Goal: Transaction & Acquisition: Book appointment/travel/reservation

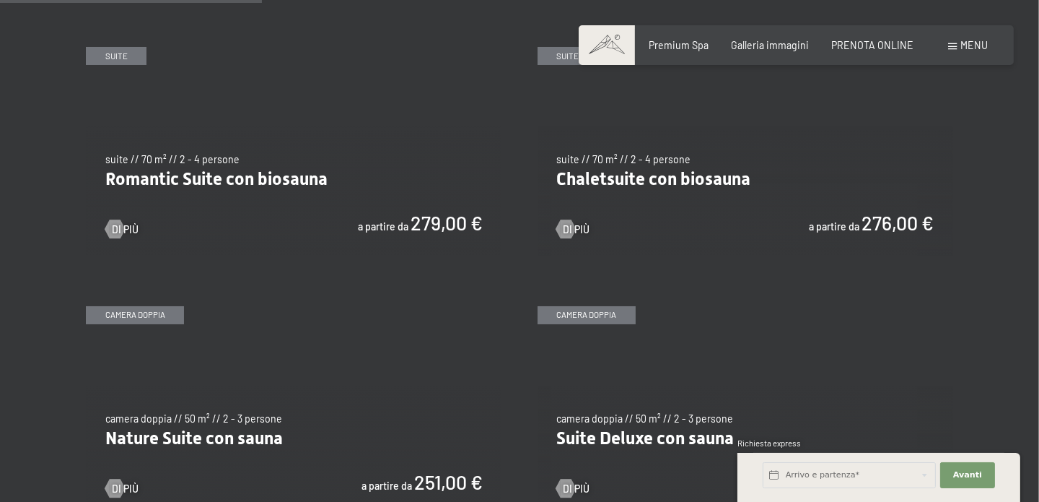
scroll to position [1154, 0]
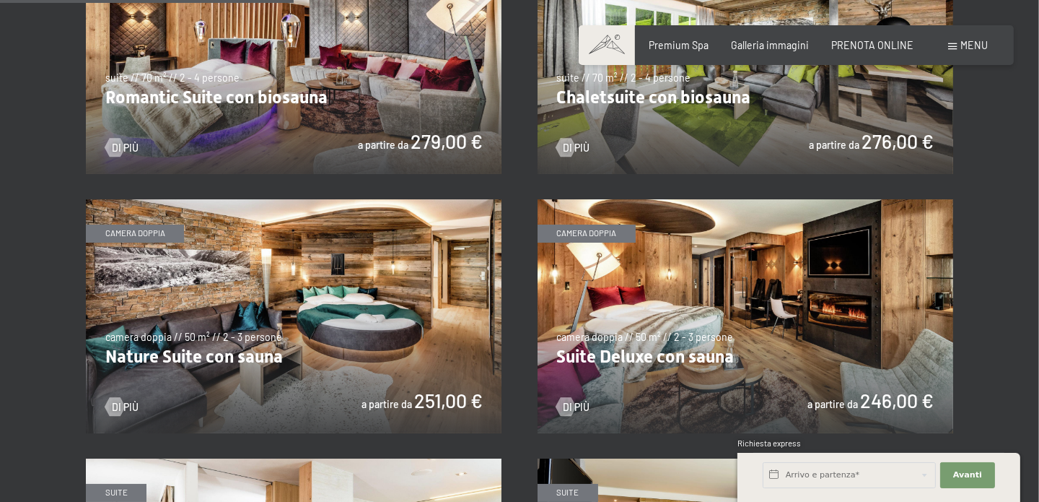
click at [190, 352] on img at bounding box center [294, 316] width 416 height 234
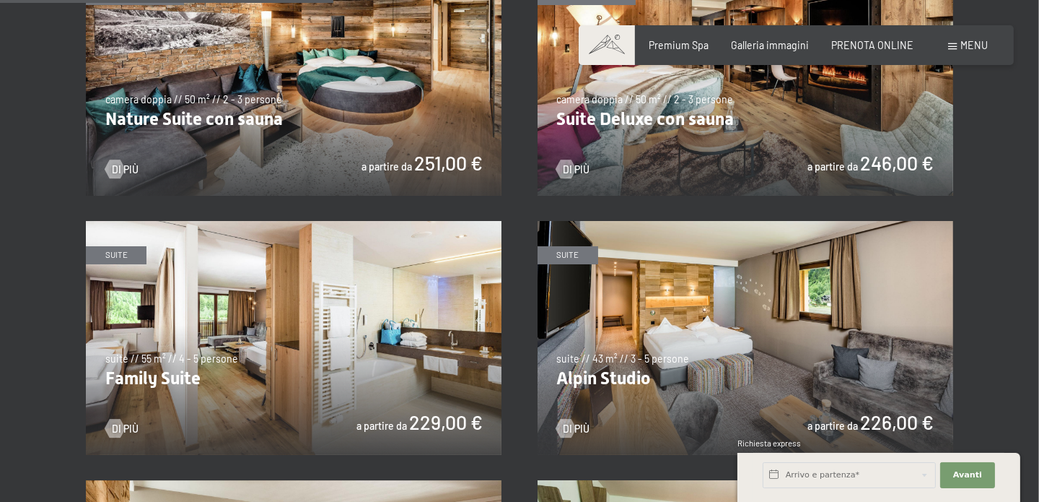
scroll to position [1443, 0]
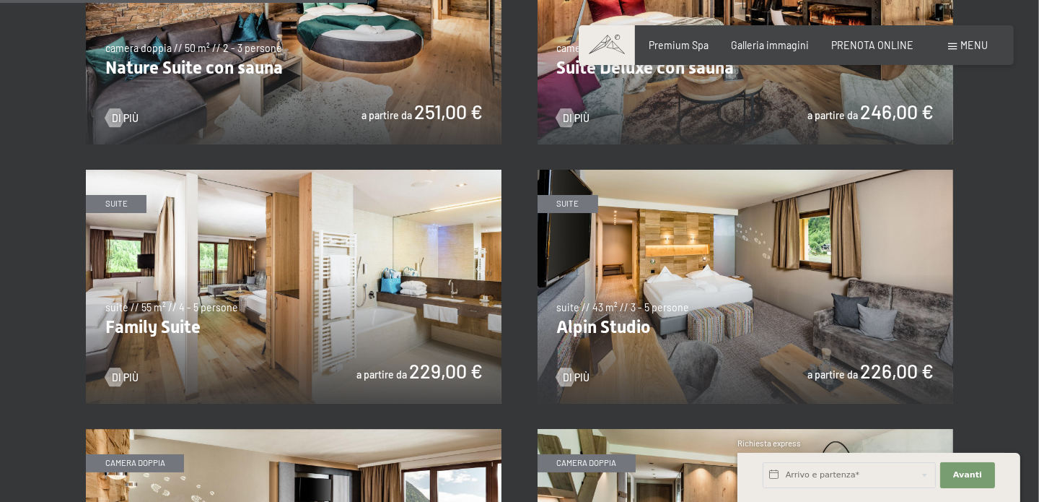
click at [616, 324] on img at bounding box center [746, 287] width 416 height 234
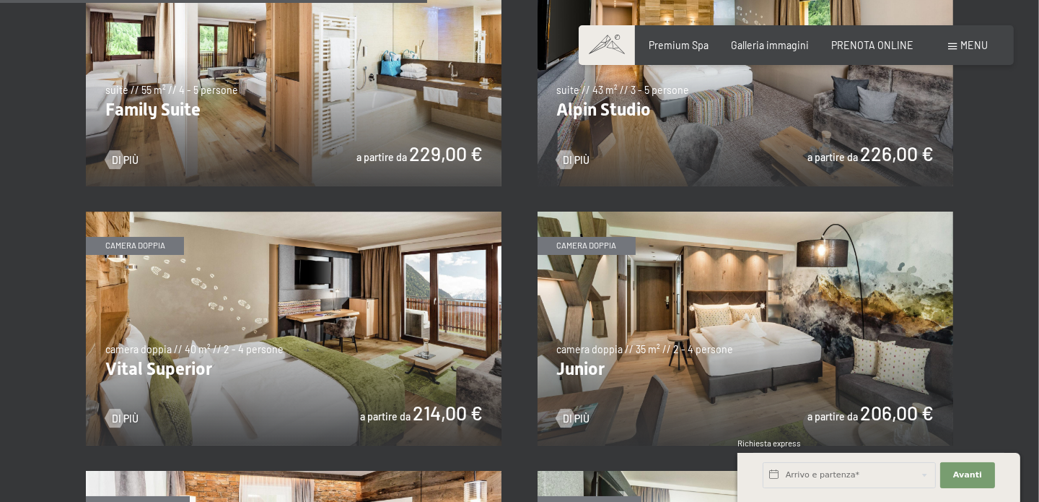
scroll to position [1732, 0]
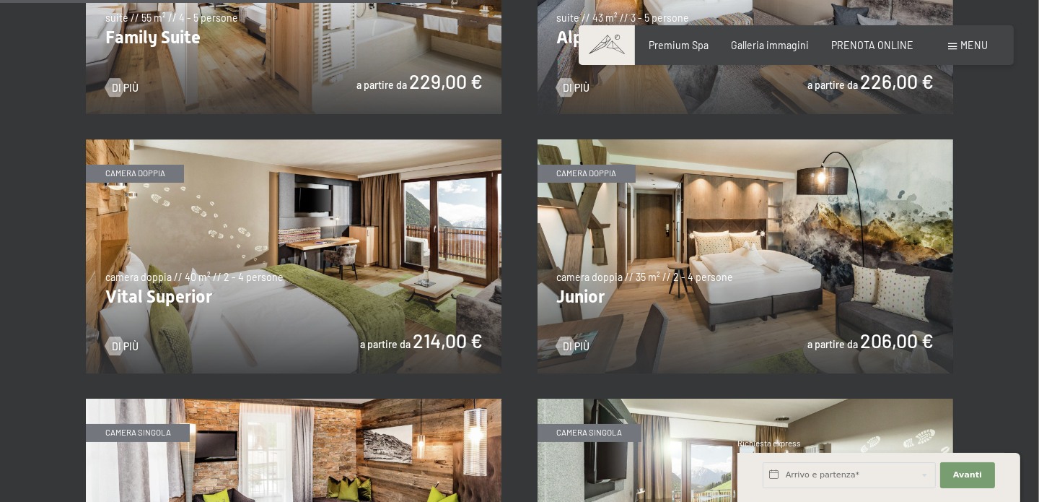
click at [595, 289] on img at bounding box center [746, 256] width 416 height 234
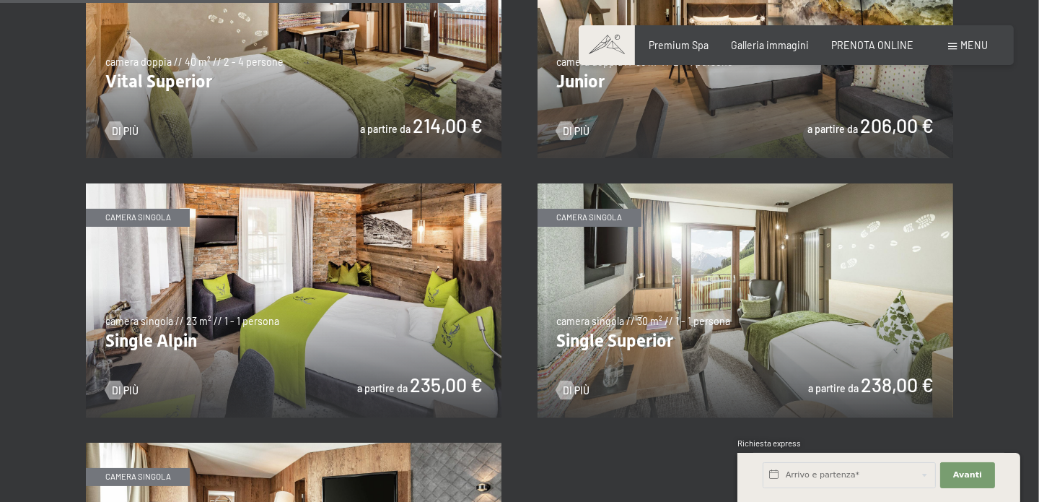
scroll to position [1949, 0]
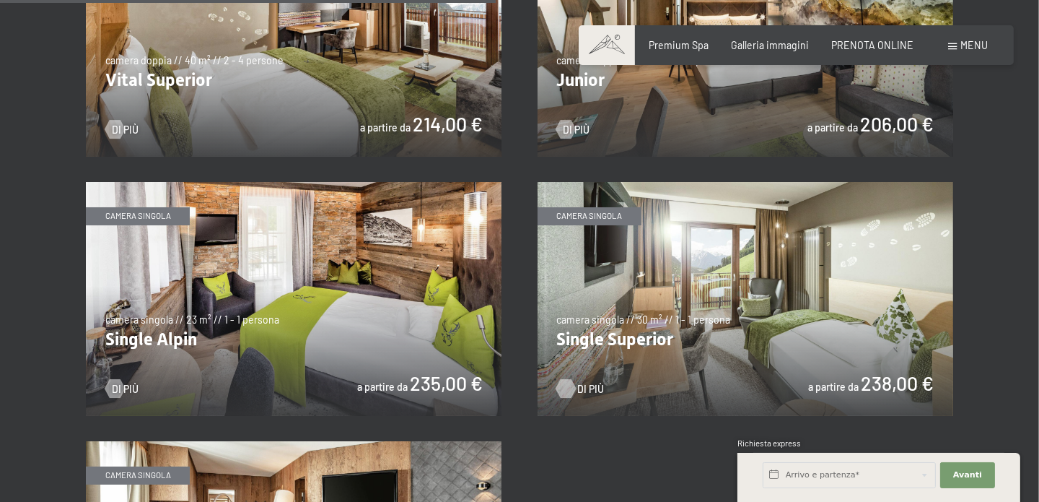
click at [577, 391] on span "Di più" at bounding box center [590, 389] width 27 height 14
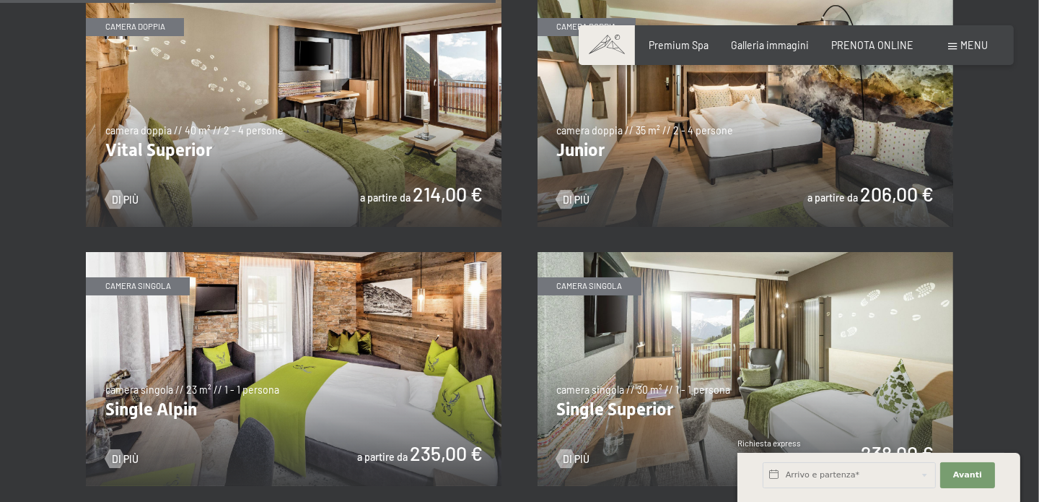
scroll to position [1805, 0]
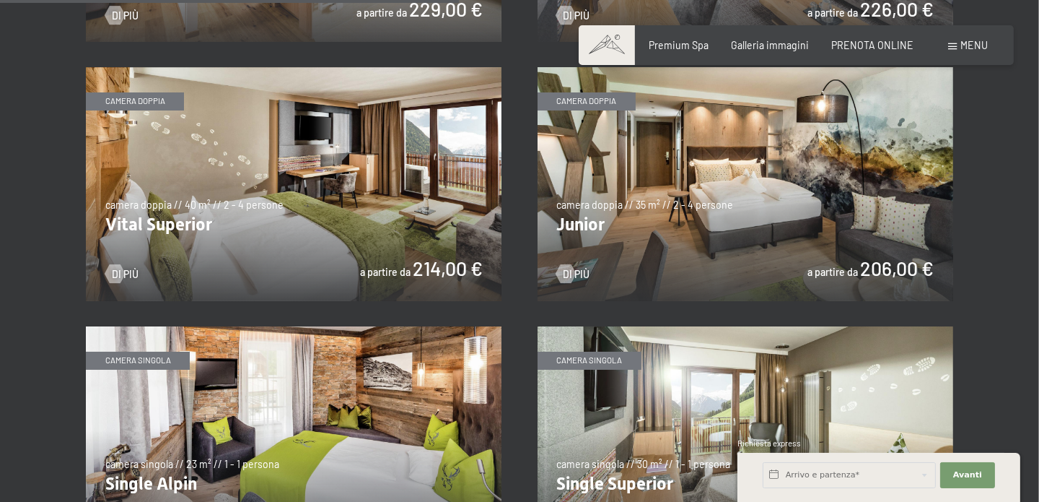
click at [157, 222] on img at bounding box center [294, 184] width 416 height 234
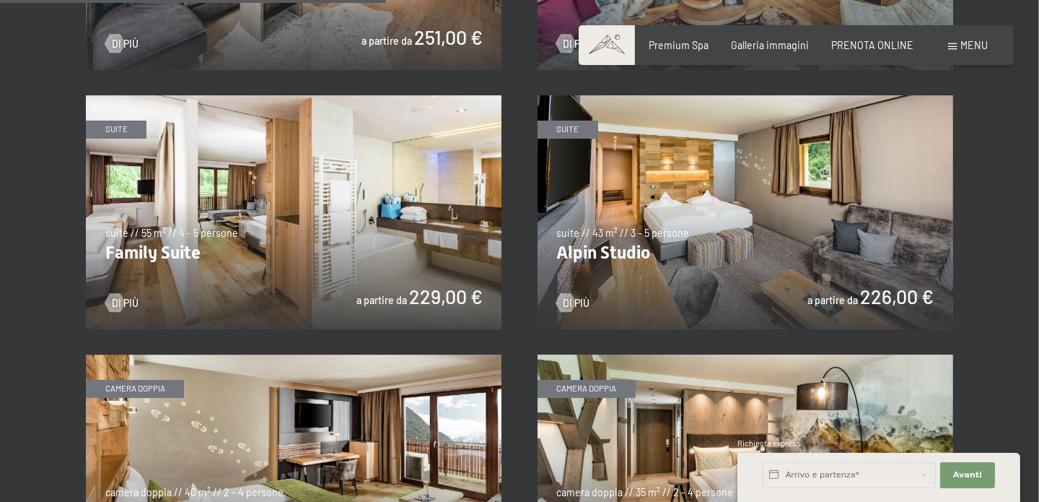
scroll to position [1371, 0]
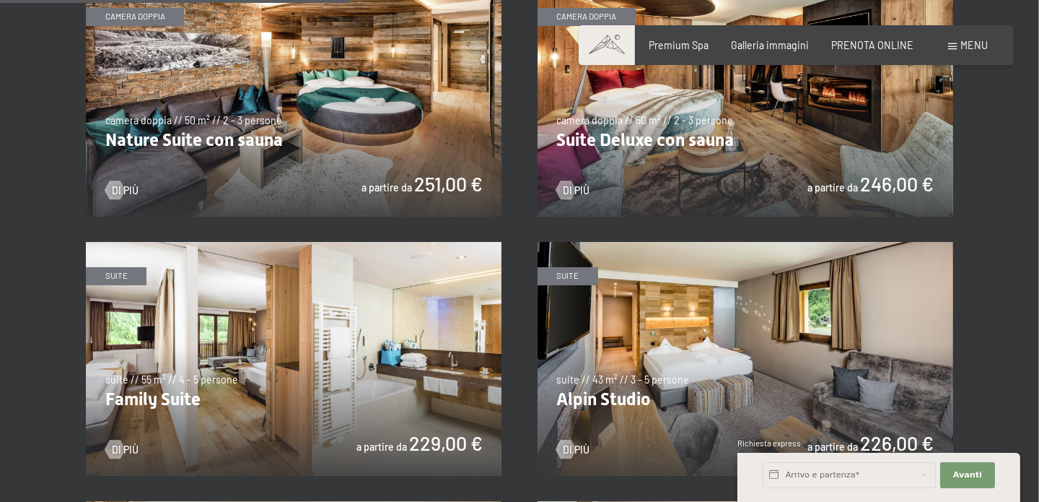
click at [645, 133] on img at bounding box center [746, 100] width 416 height 234
click at [572, 185] on link "Di più" at bounding box center [573, 190] width 33 height 14
click at [243, 138] on img at bounding box center [294, 100] width 416 height 234
click at [117, 180] on div at bounding box center [114, 189] width 11 height 19
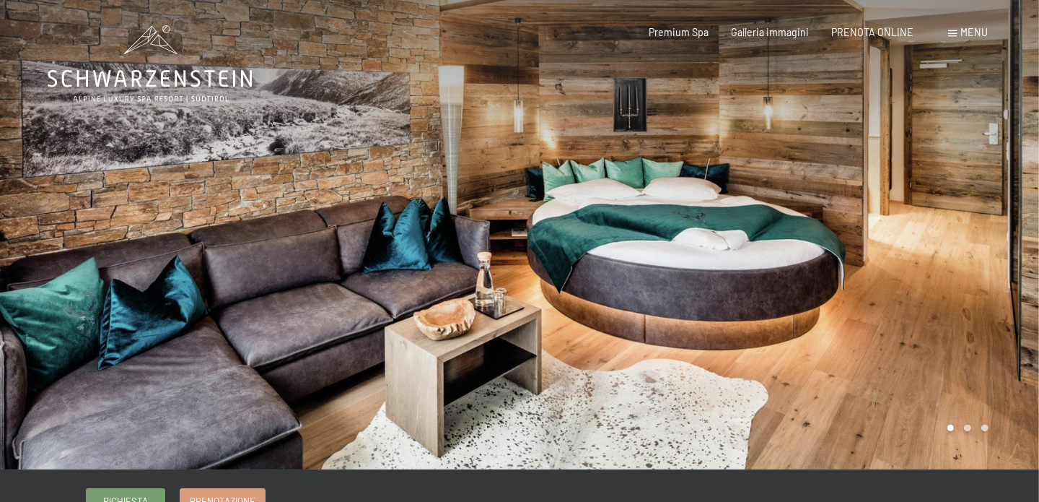
click at [980, 282] on div at bounding box center [780, 234] width 520 height 469
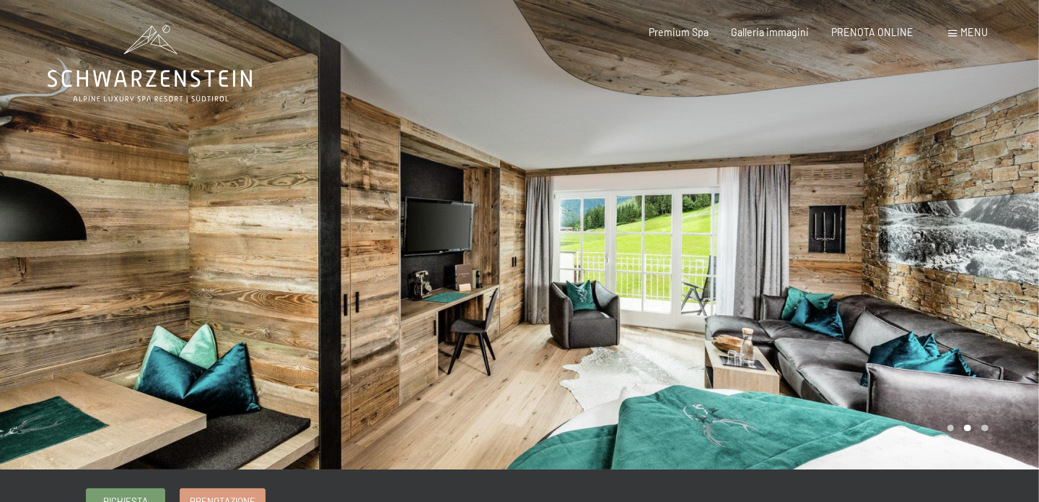
click at [980, 282] on div at bounding box center [780, 234] width 520 height 469
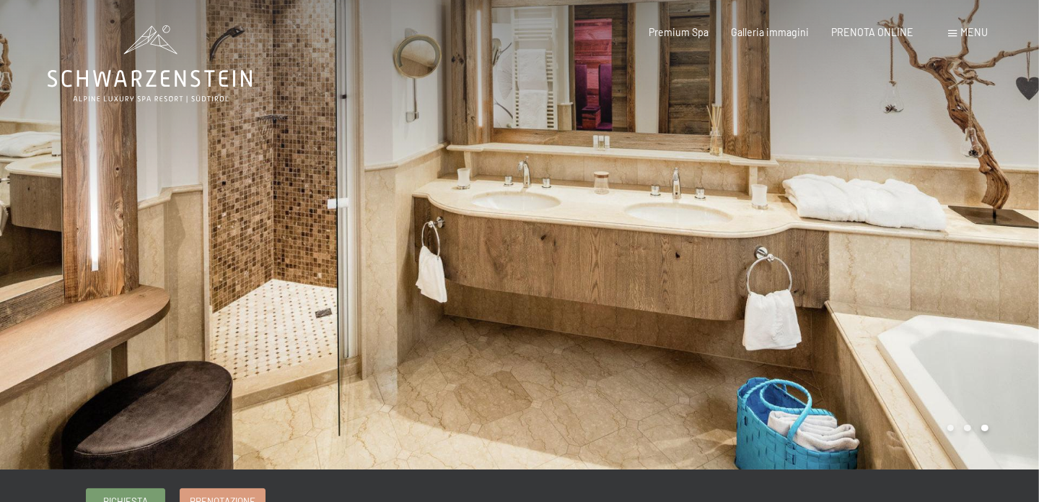
click at [980, 282] on div at bounding box center [780, 234] width 520 height 469
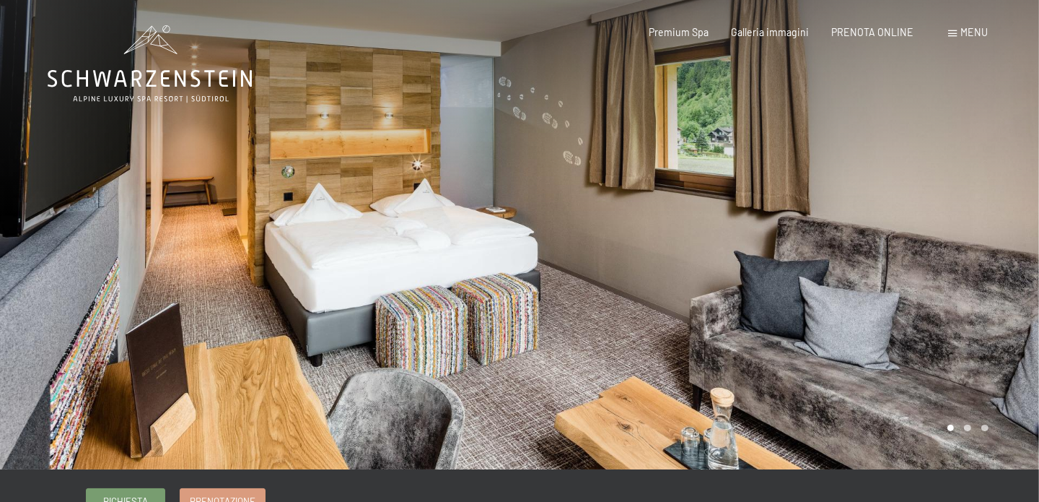
click at [868, 292] on div at bounding box center [780, 234] width 520 height 469
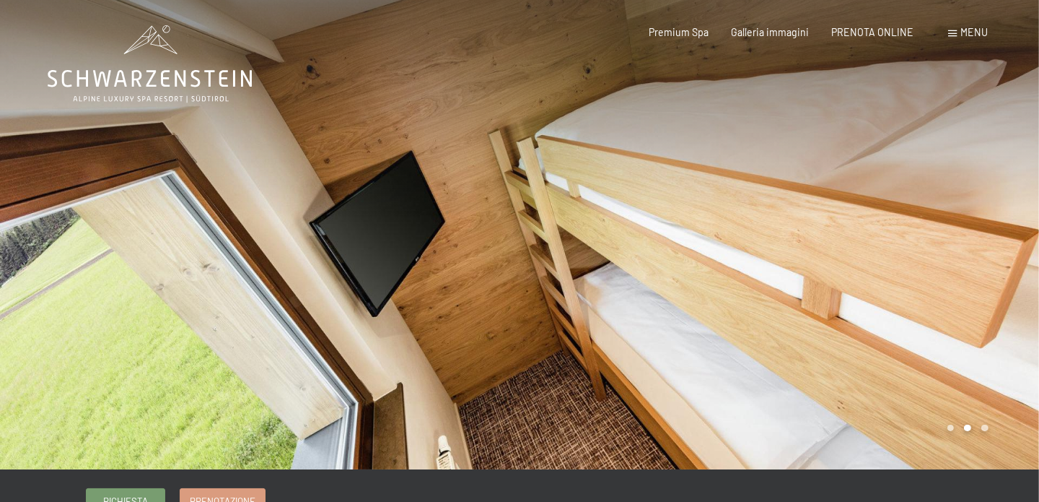
click at [869, 292] on div at bounding box center [780, 234] width 520 height 469
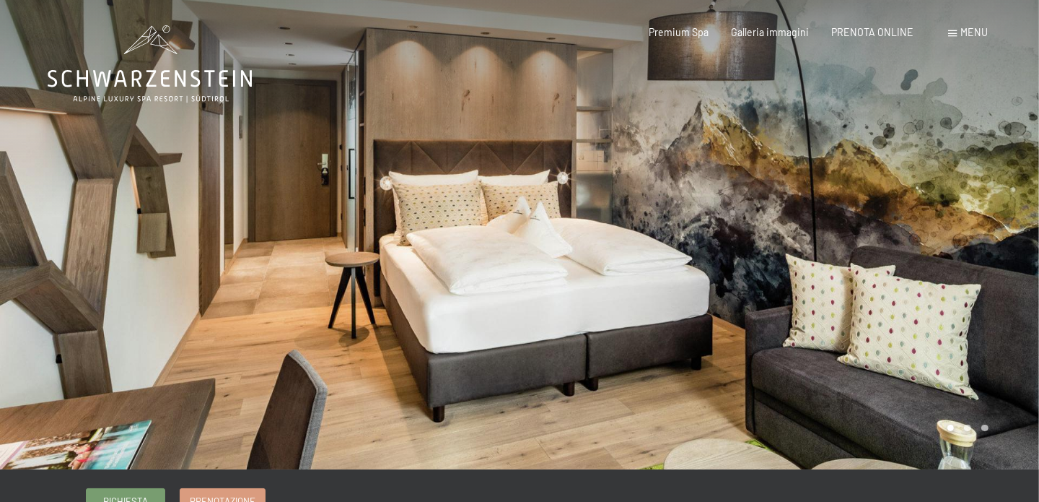
click at [875, 320] on div at bounding box center [780, 234] width 520 height 469
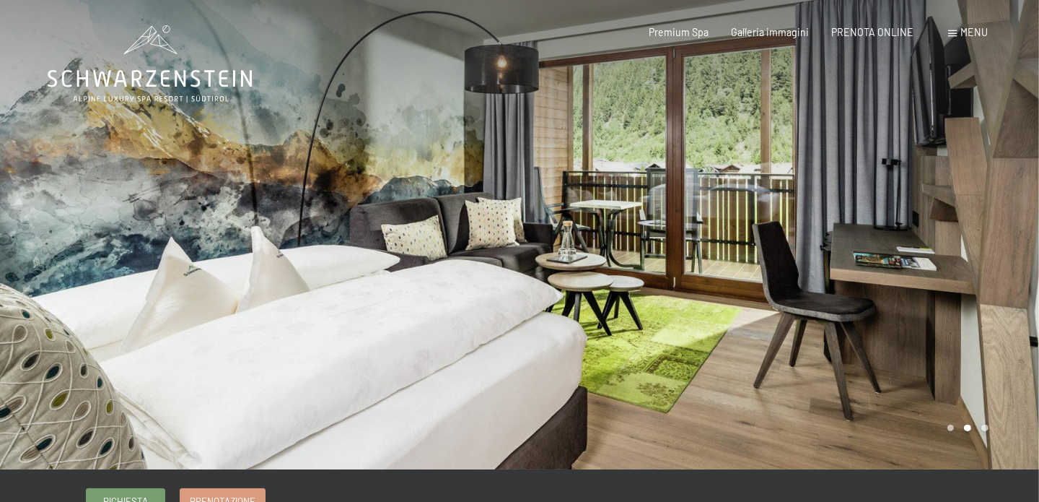
click at [863, 318] on div at bounding box center [780, 234] width 520 height 469
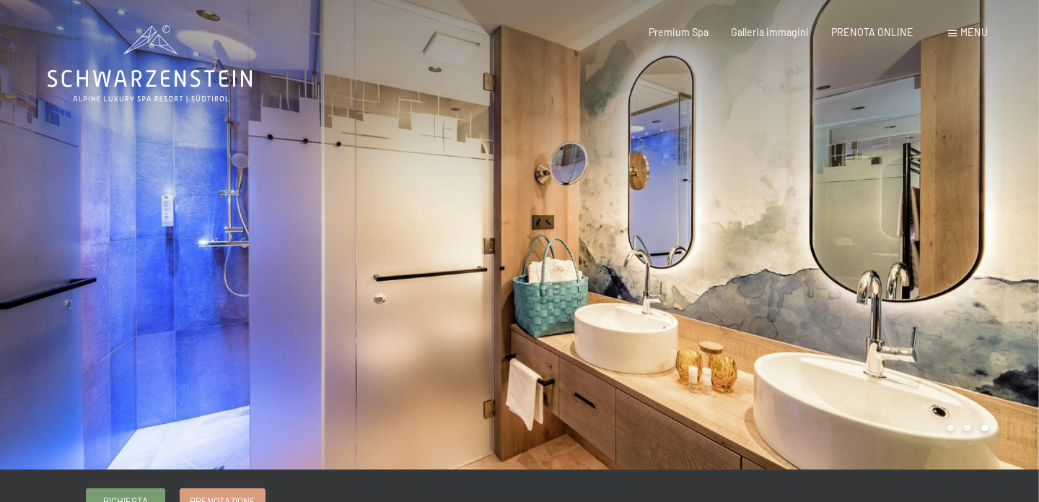
click at [847, 318] on div at bounding box center [780, 234] width 520 height 469
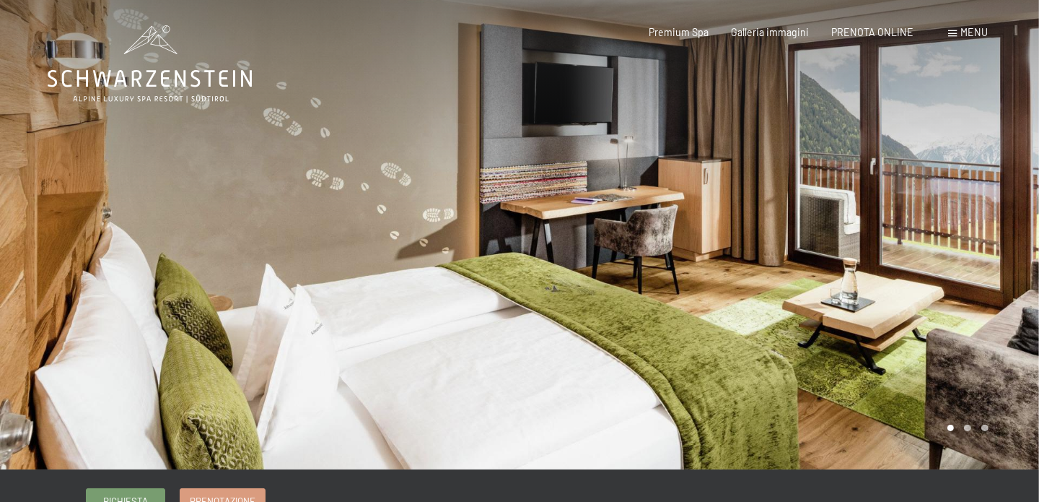
click at [892, 326] on div at bounding box center [780, 234] width 520 height 469
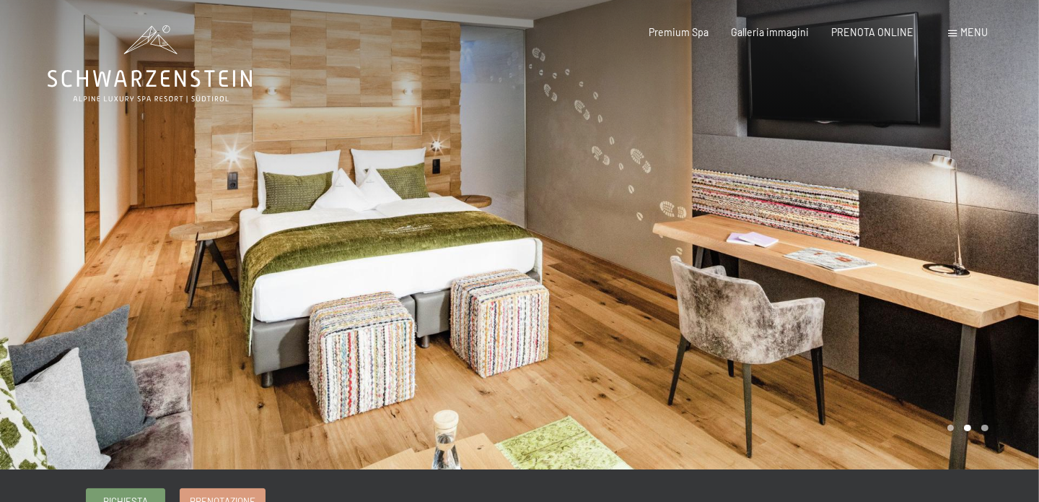
click at [890, 326] on div at bounding box center [780, 234] width 520 height 469
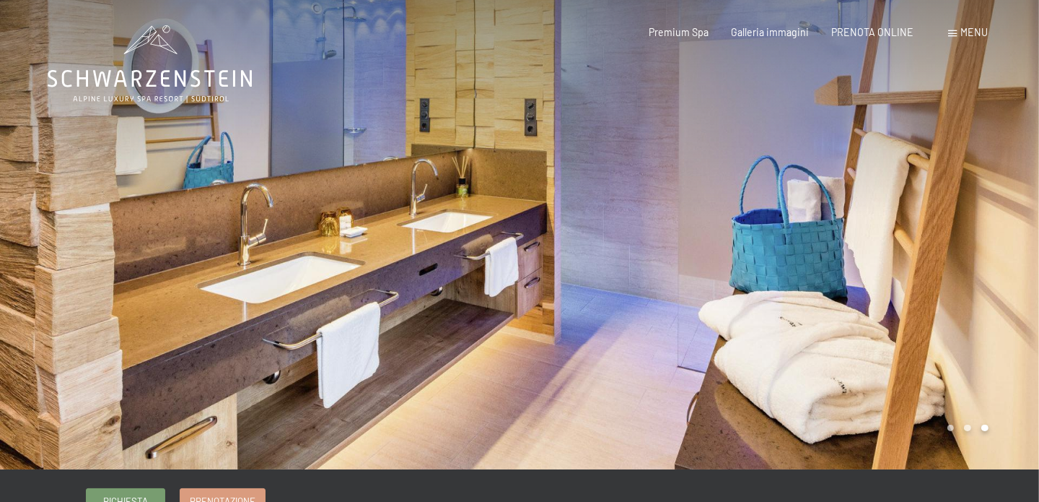
click at [890, 326] on div at bounding box center [780, 234] width 520 height 469
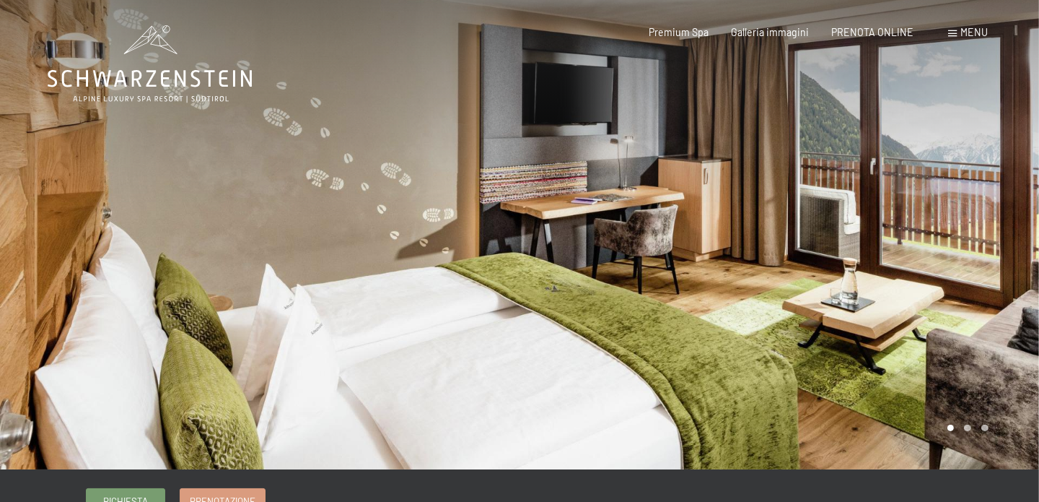
click at [887, 326] on div at bounding box center [780, 234] width 520 height 469
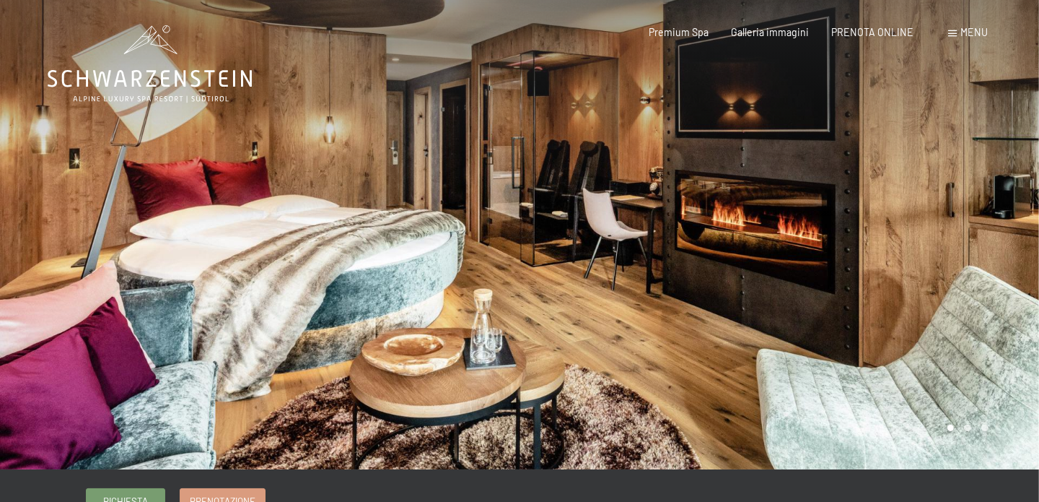
click at [877, 277] on div at bounding box center [780, 234] width 520 height 469
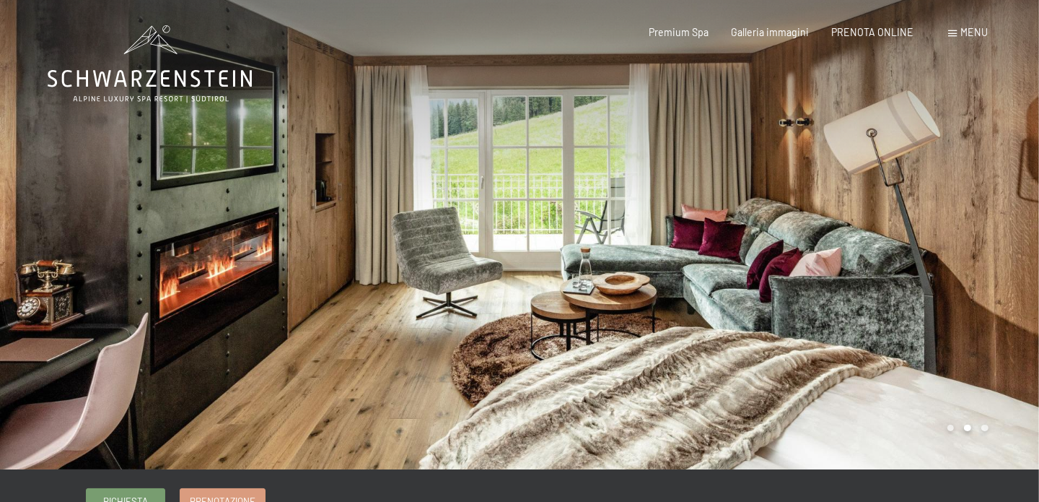
click at [877, 276] on div at bounding box center [780, 234] width 520 height 469
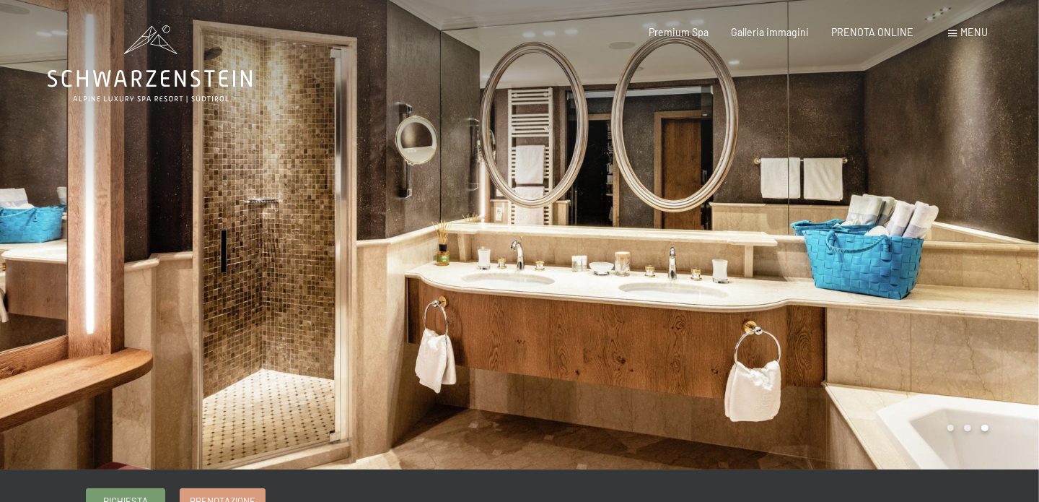
click at [872, 273] on div at bounding box center [780, 234] width 520 height 469
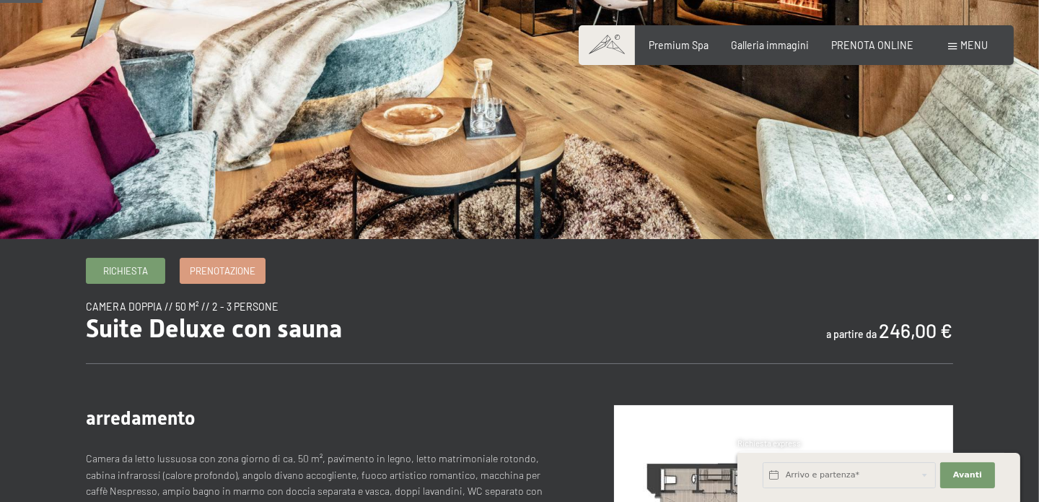
scroll to position [71, 0]
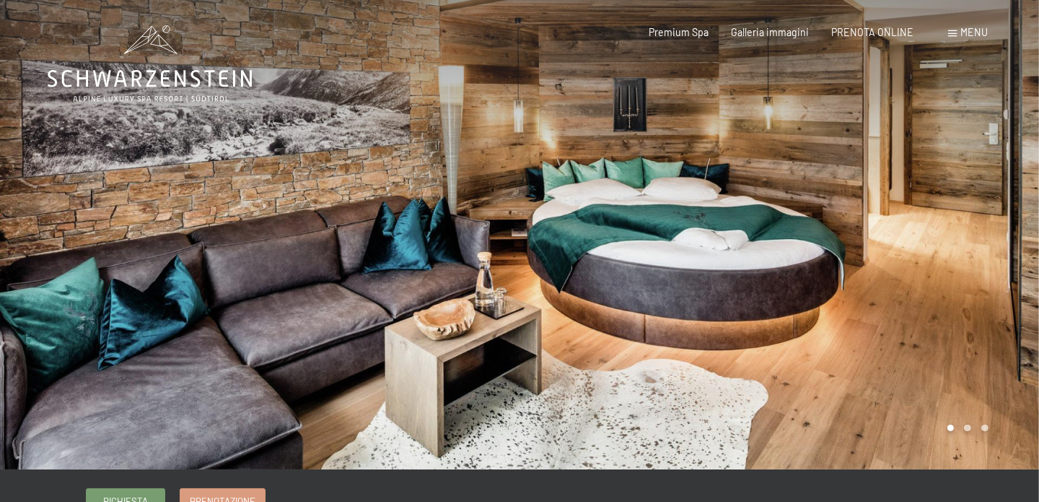
click at [974, 432] on div at bounding box center [780, 234] width 520 height 469
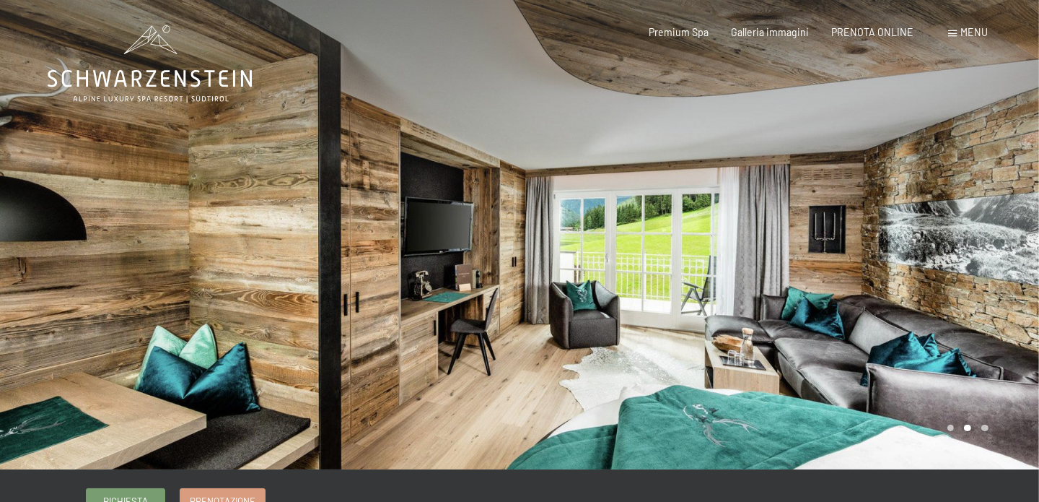
click at [974, 432] on div at bounding box center [780, 234] width 520 height 469
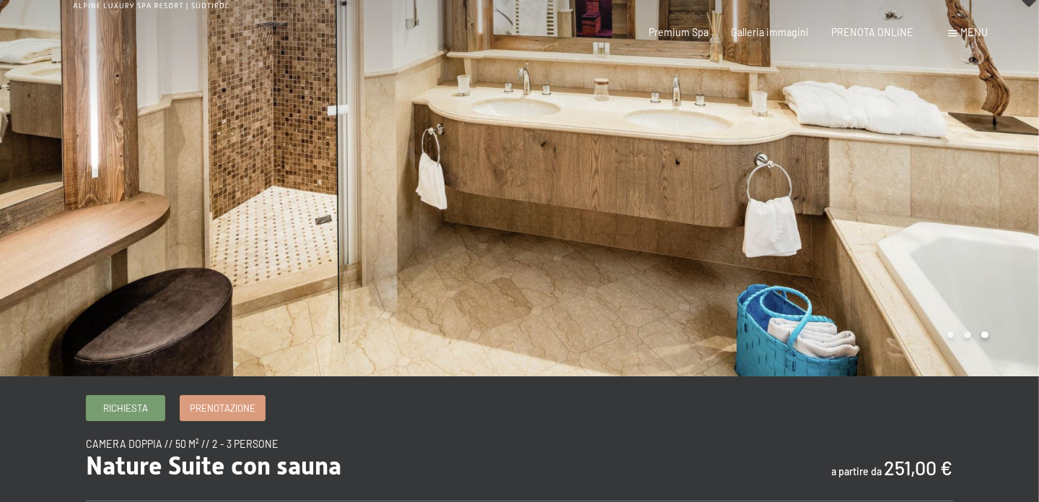
scroll to position [505, 0]
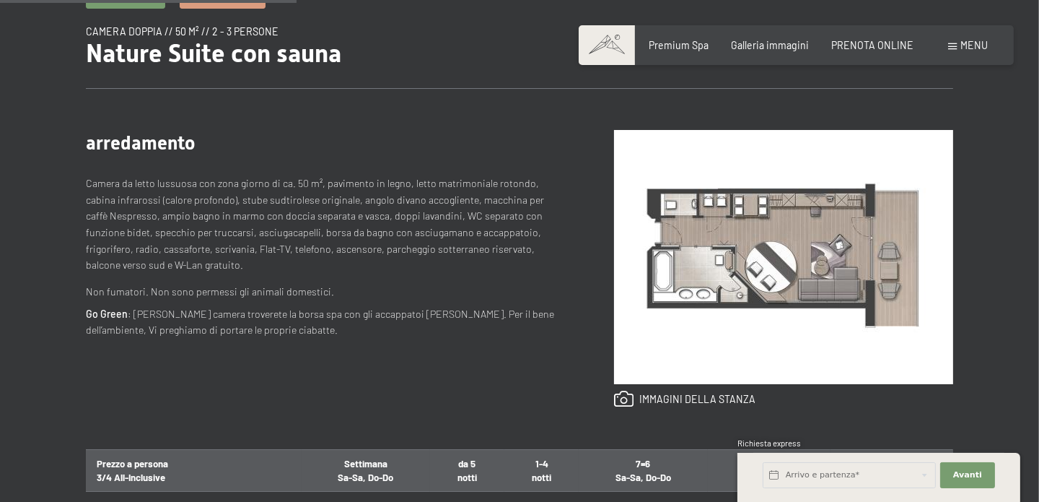
click at [879, 53] on div "Prenotazione Richiesta Premium Spa Galleria immagini PRENOTA ONLINE Menu DE IT …" at bounding box center [796, 45] width 384 height 14
click at [879, 43] on span "PRENOTA ONLINE" at bounding box center [873, 43] width 82 height 12
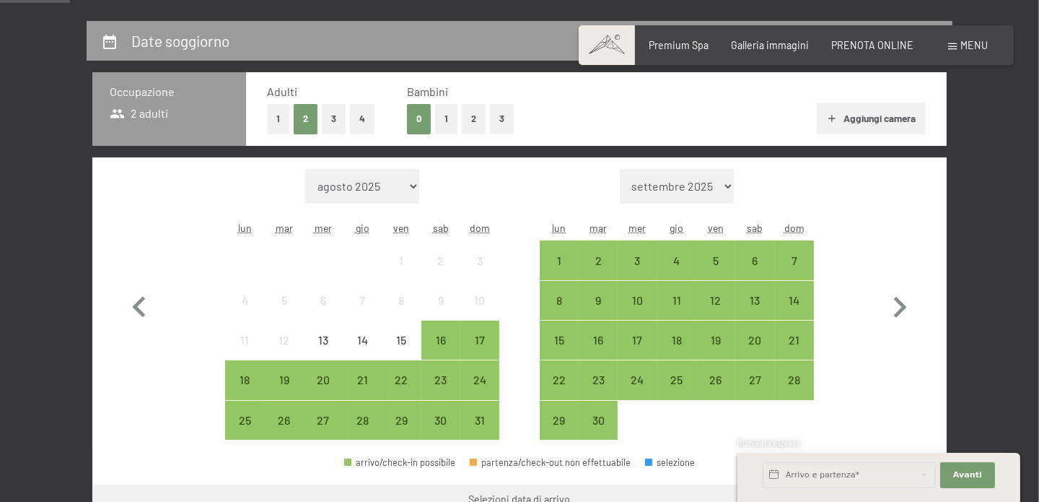
scroll to position [360, 0]
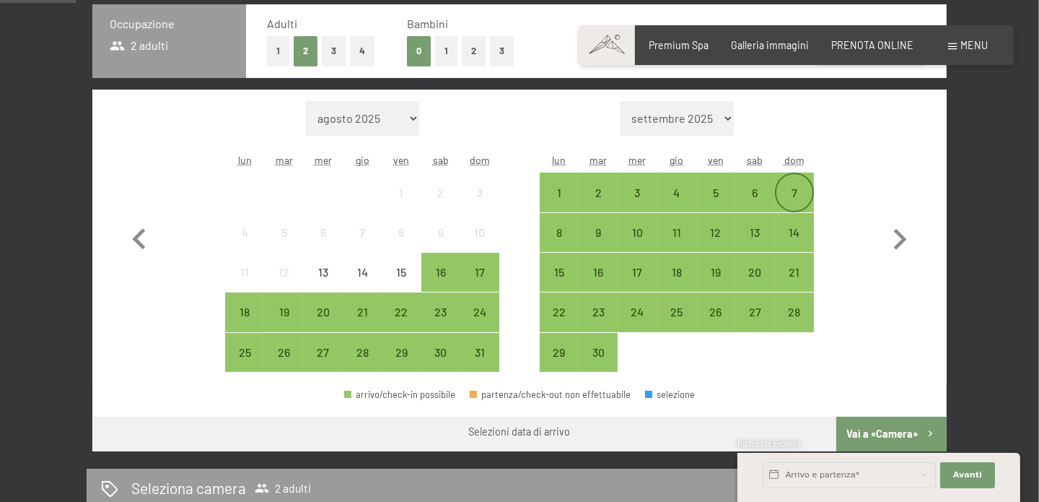
click at [798, 185] on div "7" at bounding box center [795, 192] width 36 height 36
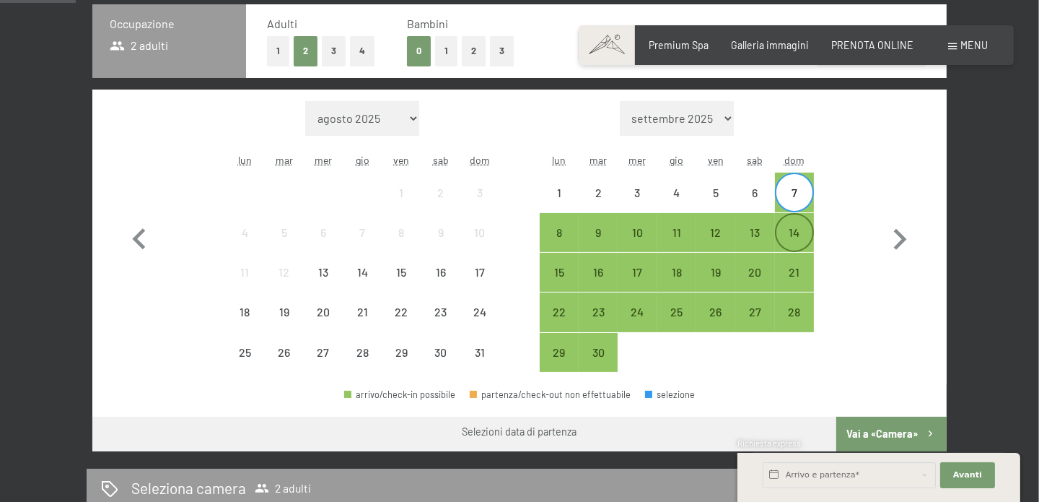
click at [796, 227] on div "14" at bounding box center [795, 245] width 36 height 36
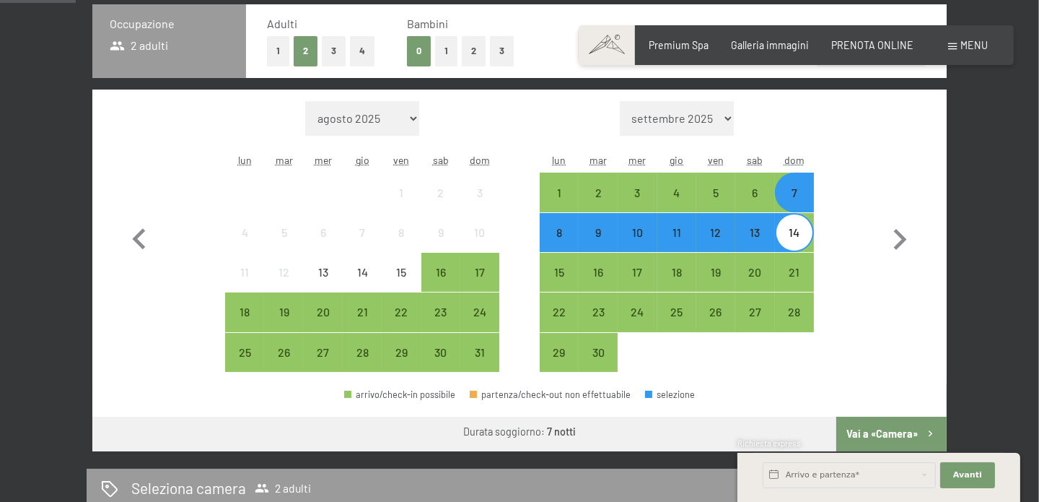
click at [897, 429] on button "Vai a «Camera»" at bounding box center [892, 433] width 110 height 35
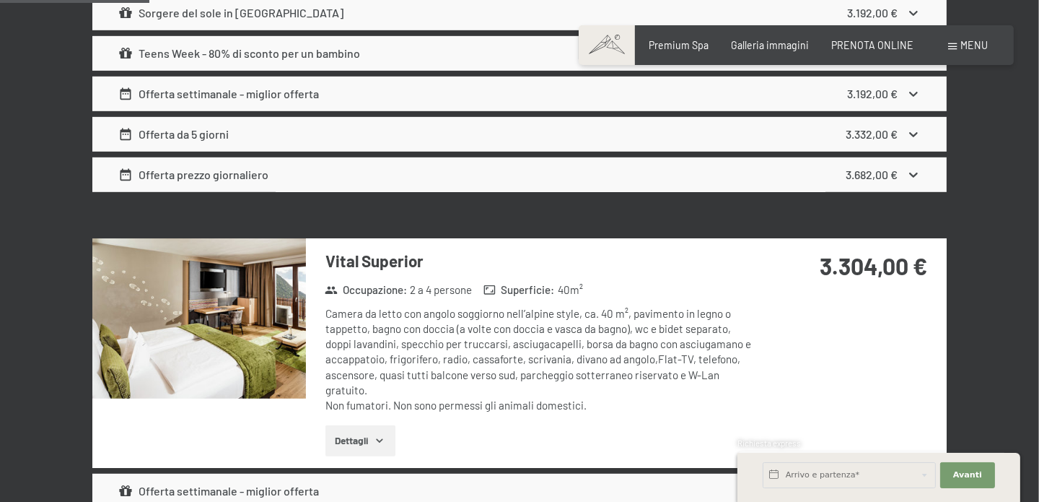
scroll to position [1107, 0]
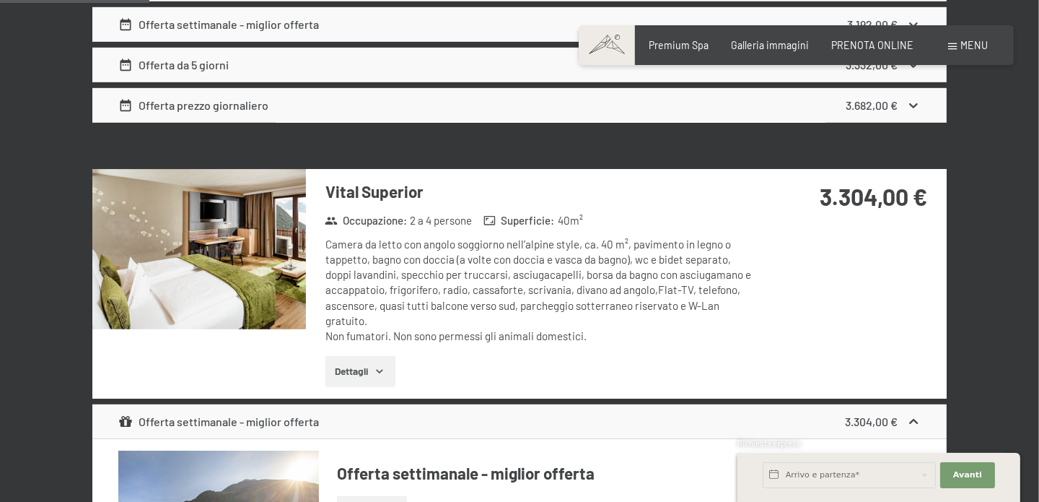
click at [222, 238] on img at bounding box center [199, 249] width 214 height 160
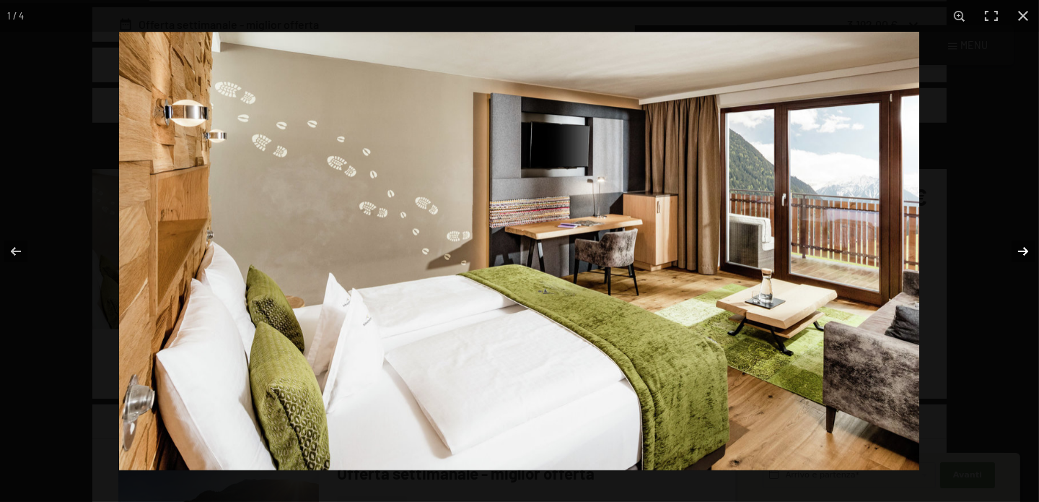
click at [1019, 248] on button "button" at bounding box center [1014, 251] width 51 height 72
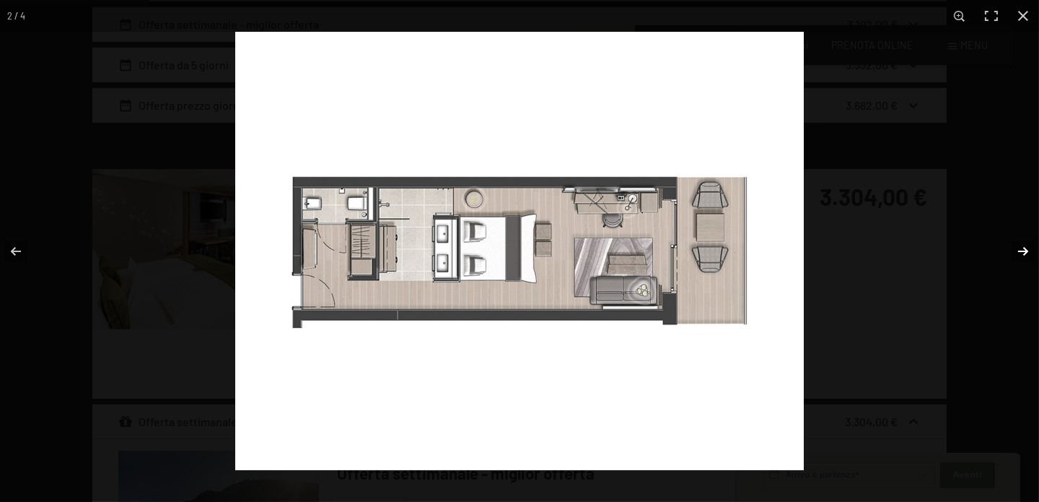
click at [1020, 246] on button "button" at bounding box center [1014, 251] width 51 height 72
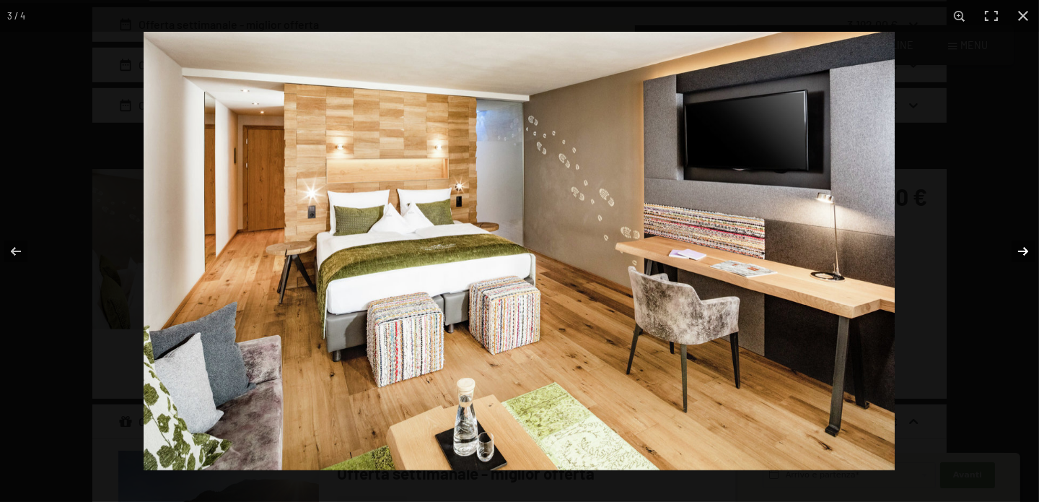
click at [1019, 246] on button "button" at bounding box center [1014, 251] width 51 height 72
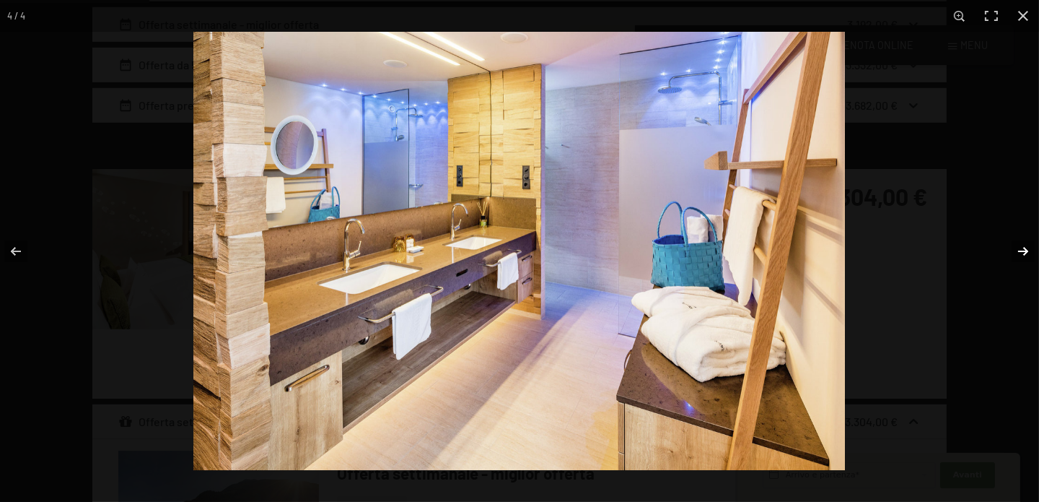
click at [1018, 245] on button "button" at bounding box center [1014, 251] width 51 height 72
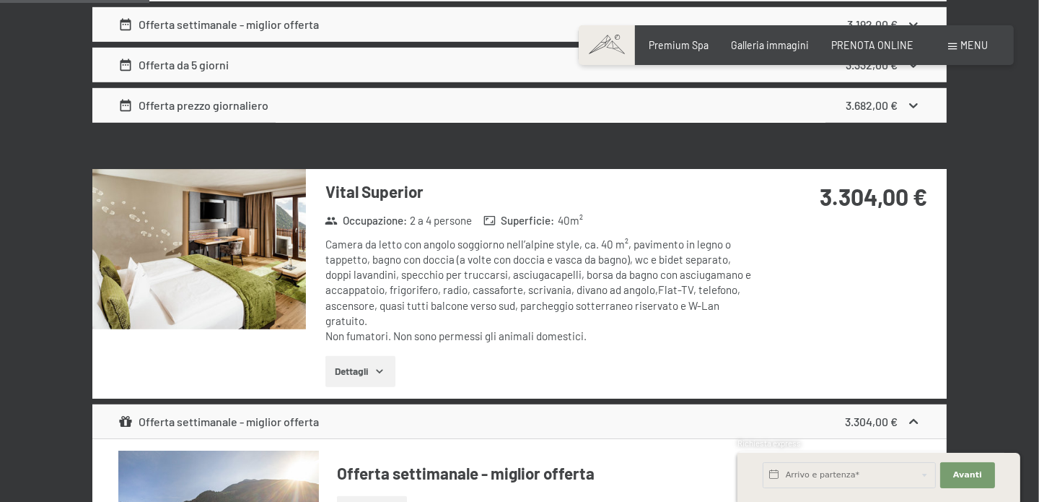
click at [0, 0] on button "button" at bounding box center [0, 0] width 0 height 0
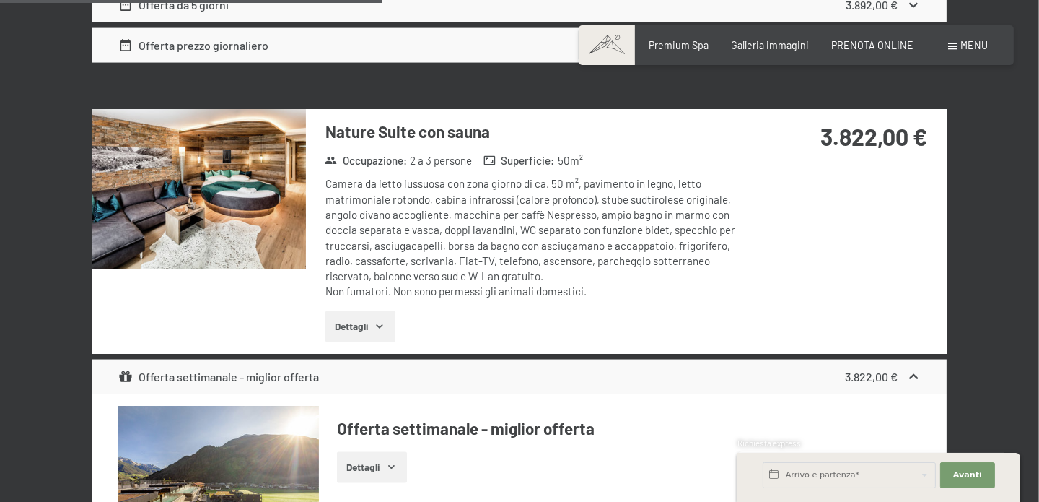
scroll to position [2840, 0]
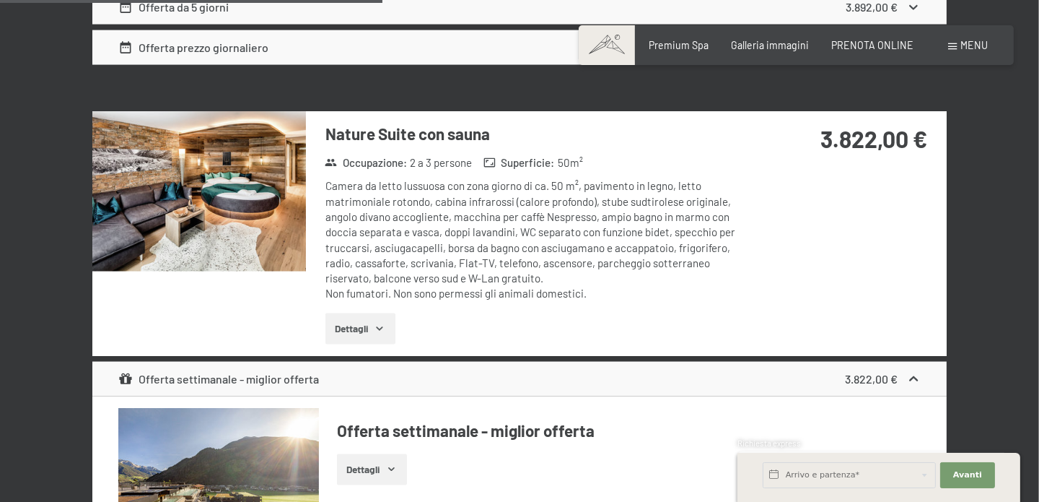
click at [362, 320] on button "Dettagli" at bounding box center [361, 329] width 70 height 32
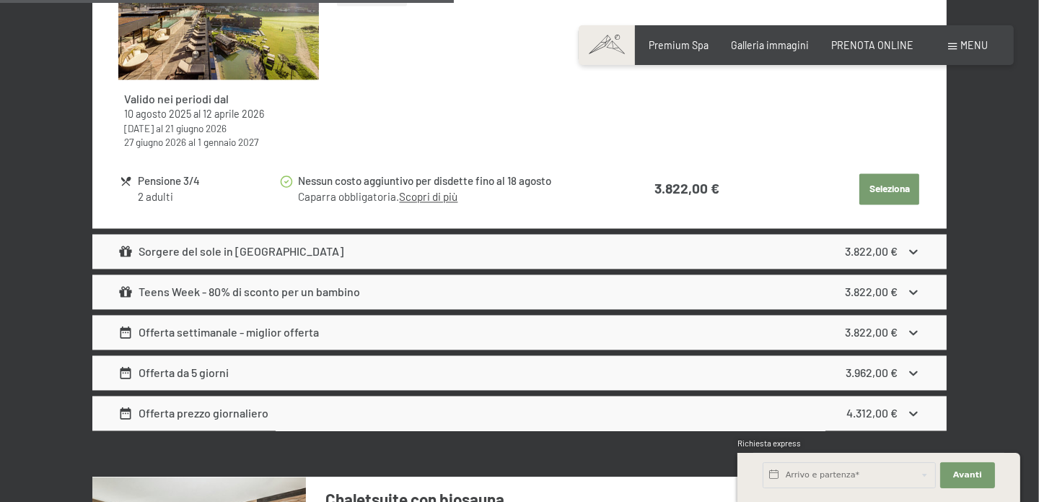
scroll to position [3489, 0]
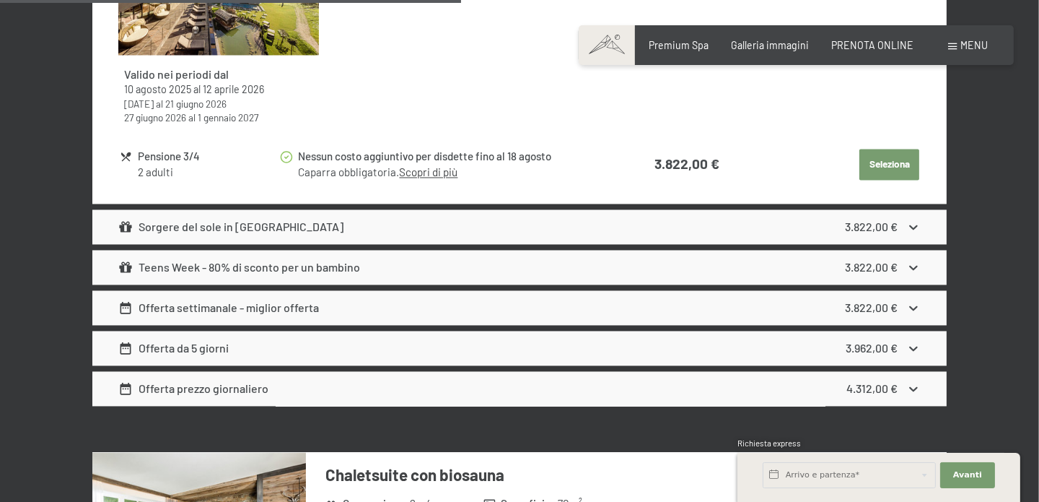
click at [914, 306] on icon at bounding box center [913, 308] width 9 height 5
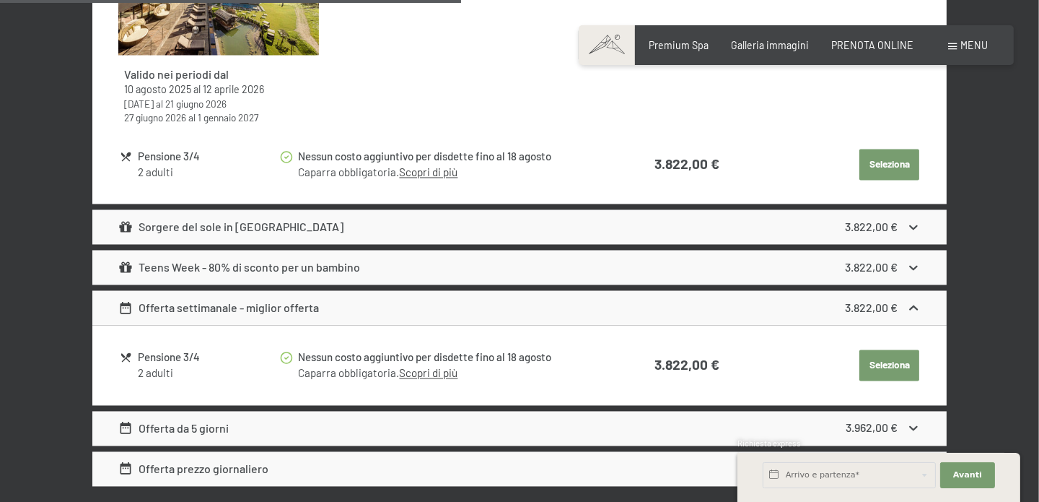
click at [915, 305] on icon at bounding box center [913, 307] width 9 height 5
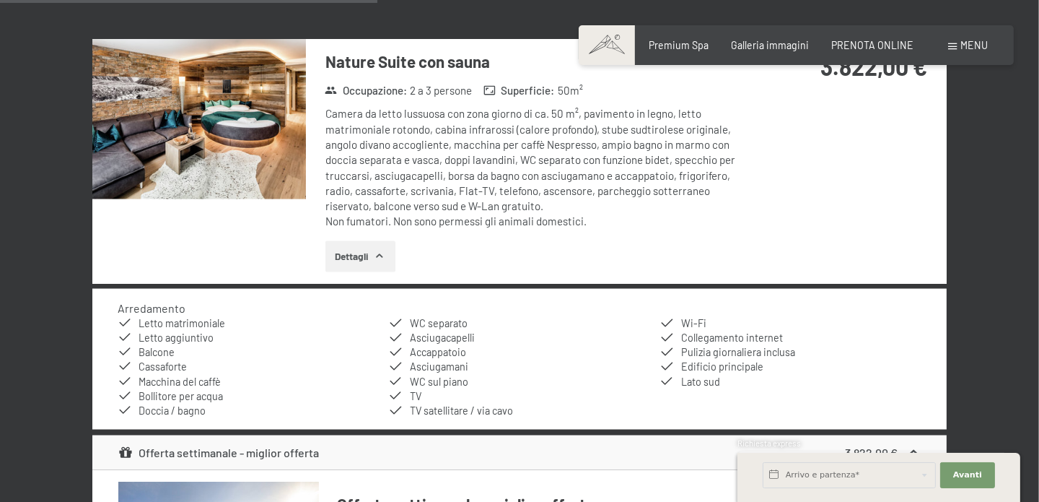
scroll to position [2767, 0]
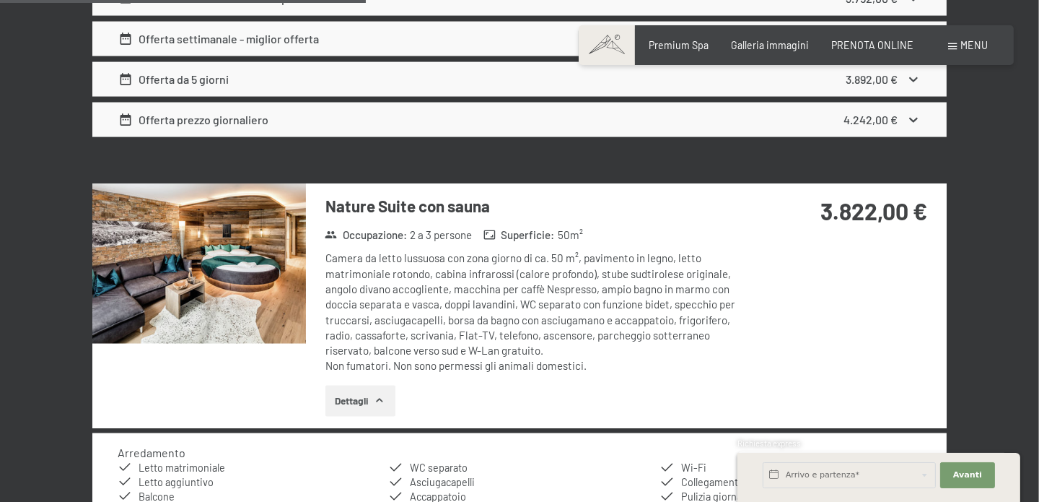
click at [190, 249] on img at bounding box center [199, 263] width 214 height 160
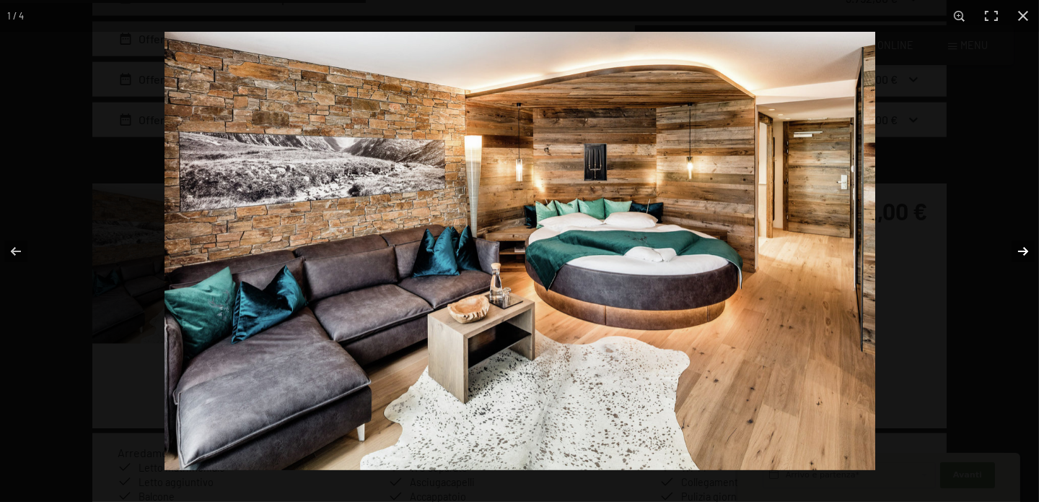
click at [1029, 249] on button "button" at bounding box center [1014, 251] width 51 height 72
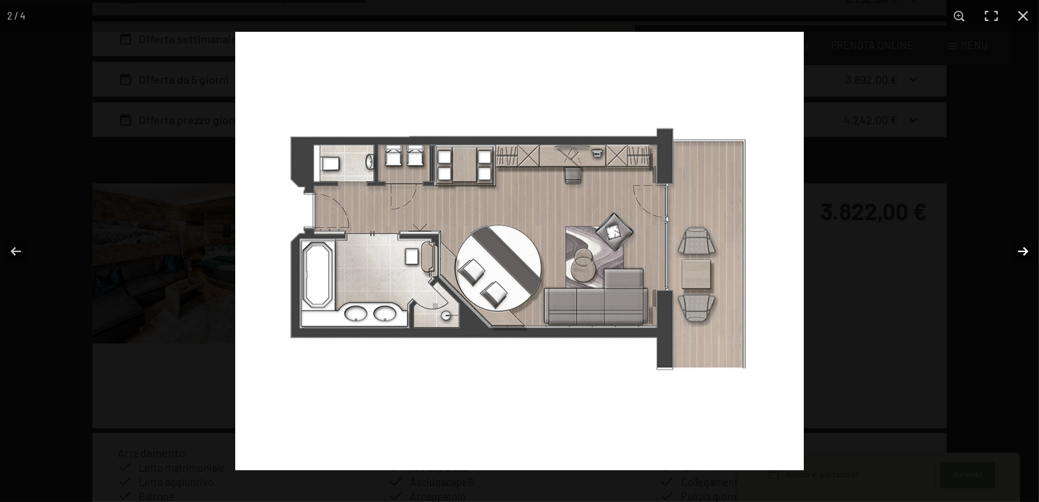
click at [1029, 249] on button "button" at bounding box center [1014, 251] width 51 height 72
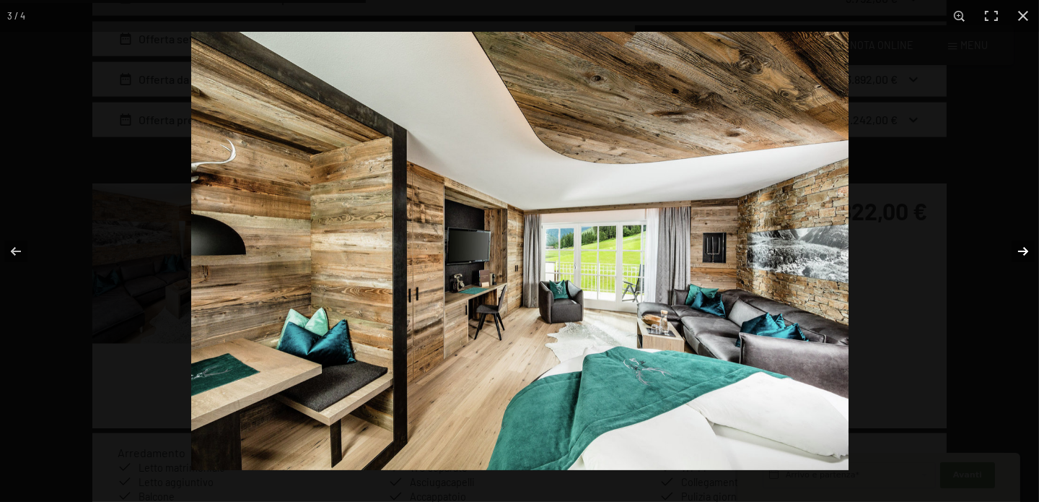
click at [1026, 248] on button "button" at bounding box center [1014, 251] width 51 height 72
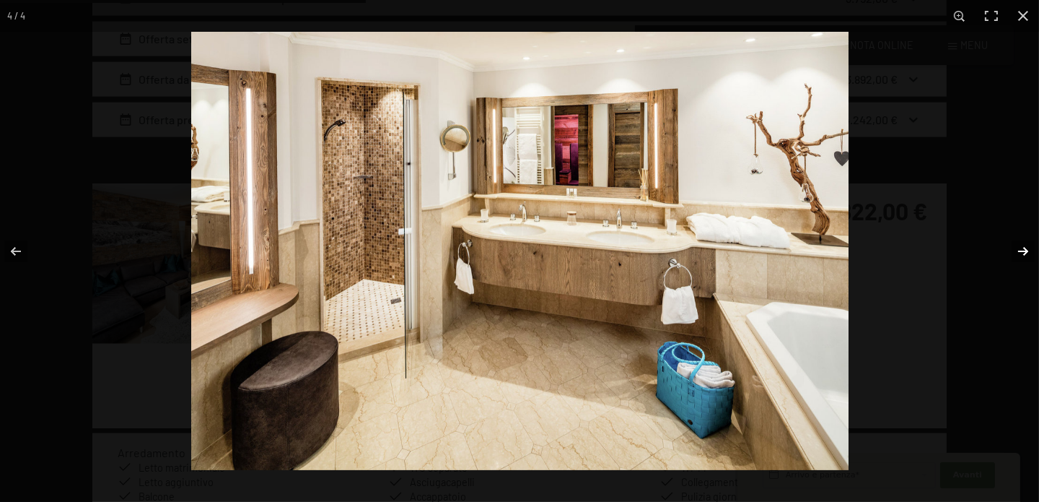
click at [1021, 245] on button "button" at bounding box center [1014, 251] width 51 height 72
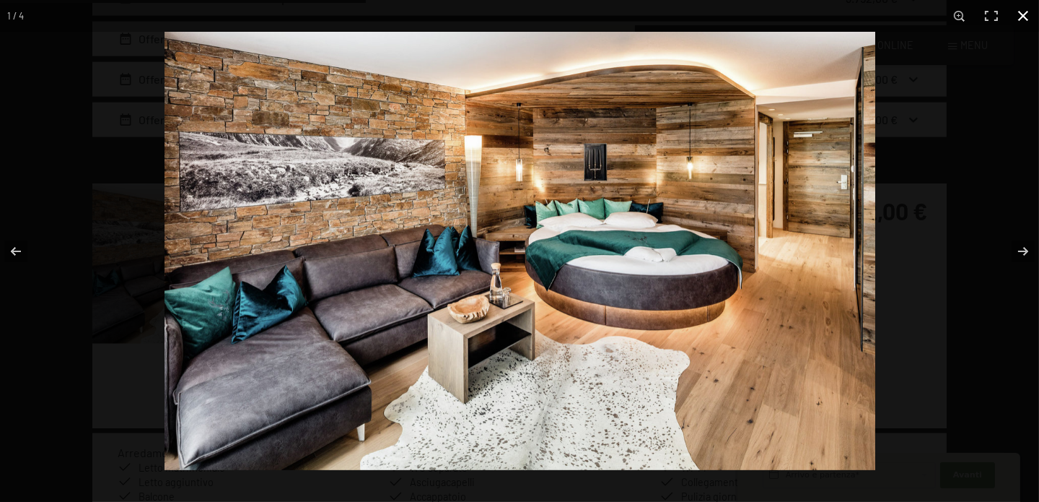
click at [1024, 22] on button "button" at bounding box center [1024, 16] width 32 height 32
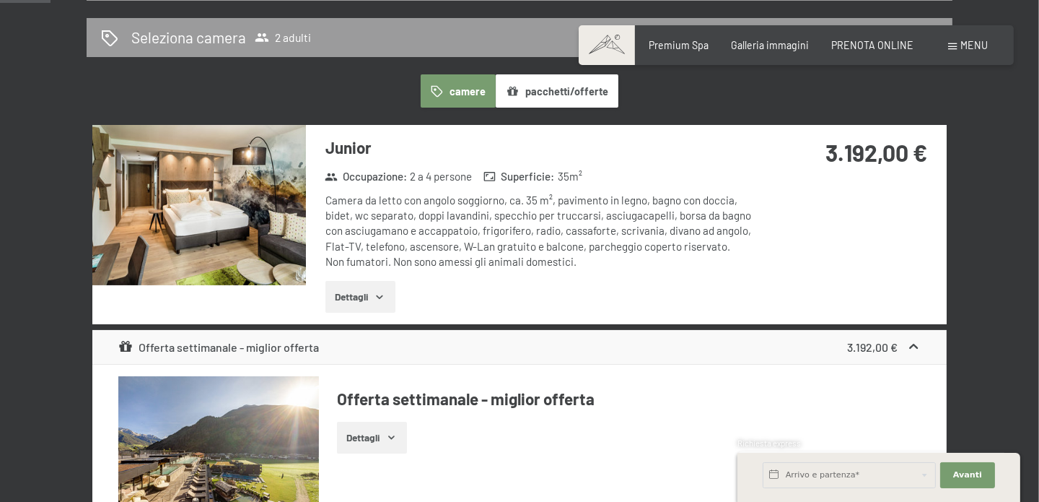
scroll to position [0, 0]
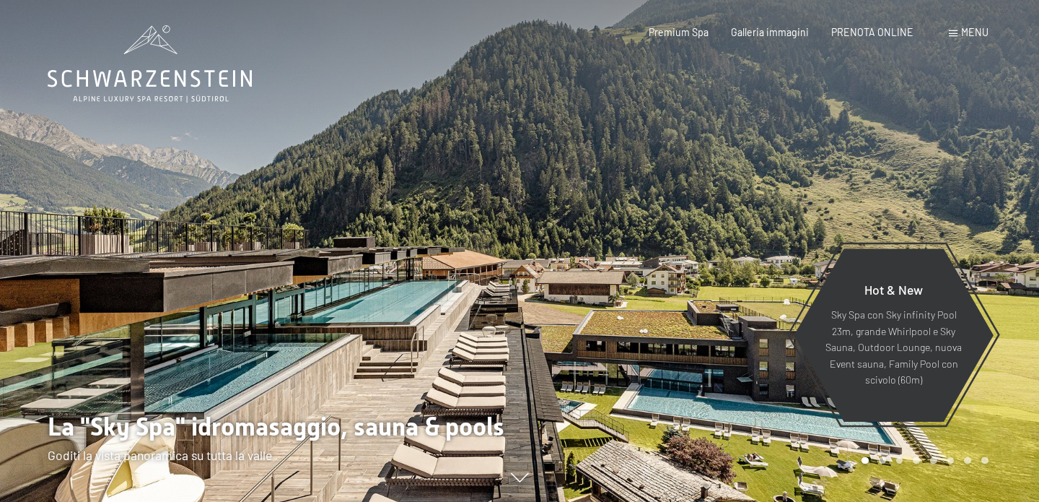
click at [859, 40] on div "Prenotazione Richiesta Premium Spa Galleria immagini PRENOTA ONLINE Menu DE IT …" at bounding box center [796, 32] width 384 height 14
click at [861, 35] on span "PRENOTA ONLINE" at bounding box center [873, 30] width 82 height 12
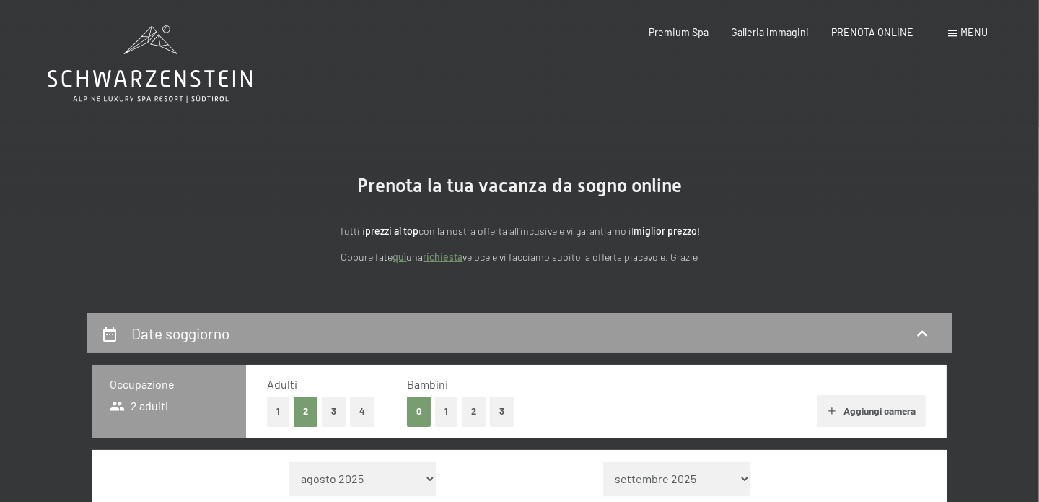
click at [337, 414] on button "3" at bounding box center [334, 411] width 24 height 30
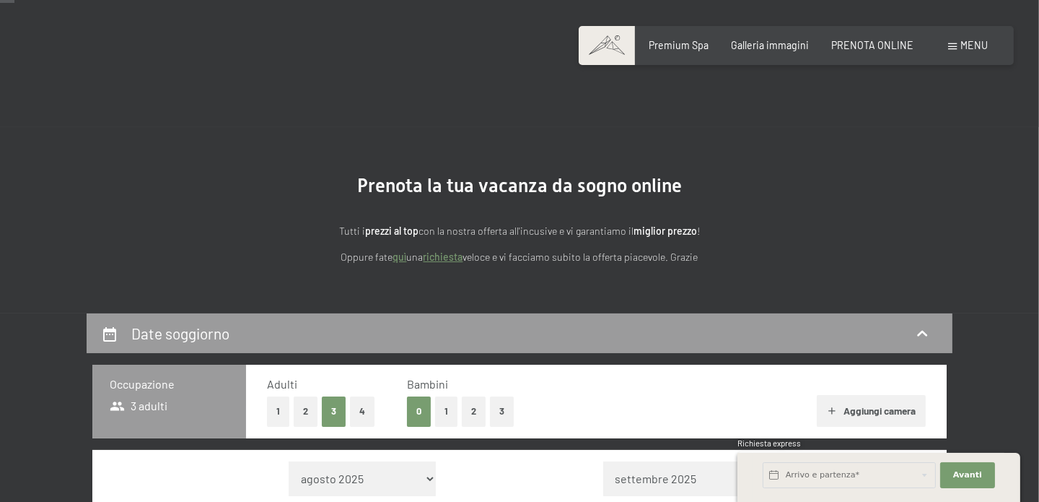
scroll to position [217, 0]
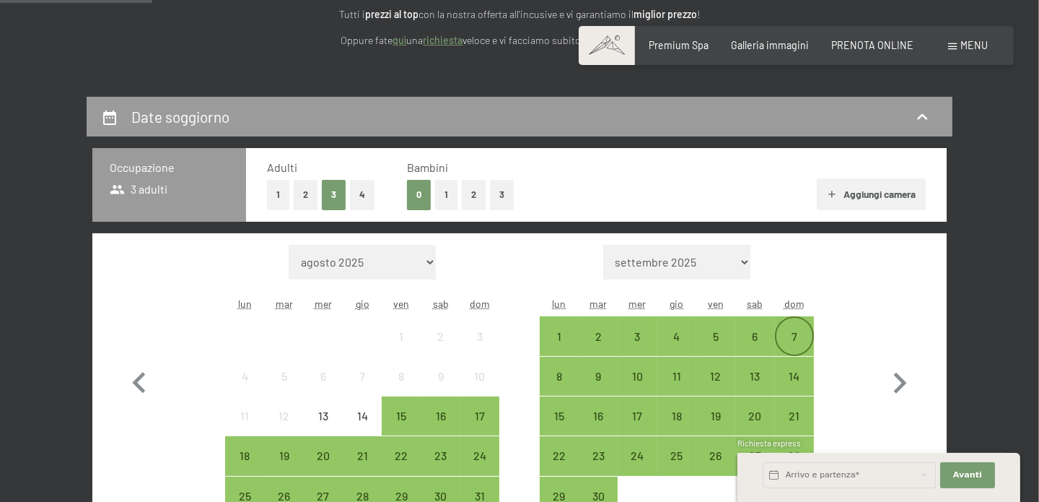
click at [800, 341] on div "7" at bounding box center [795, 349] width 36 height 36
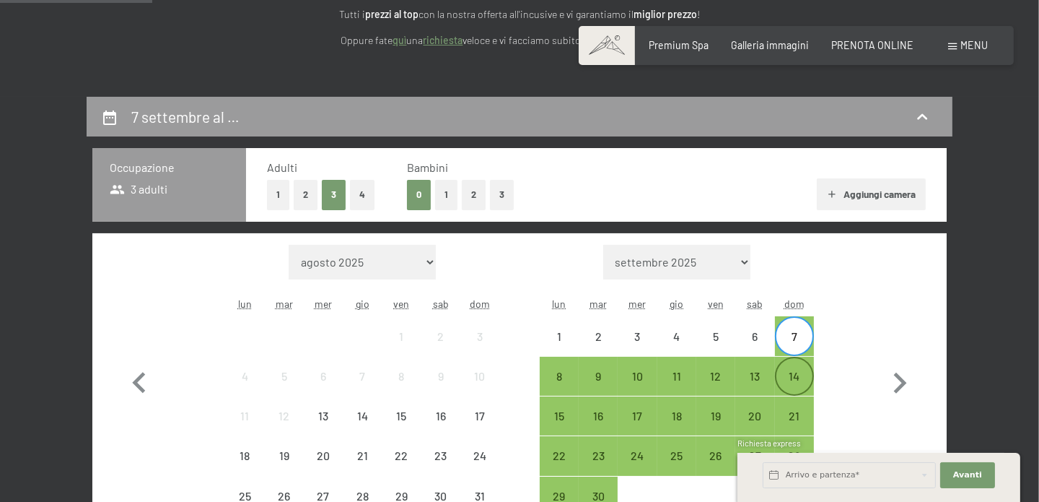
click at [803, 375] on div "14" at bounding box center [795, 388] width 36 height 36
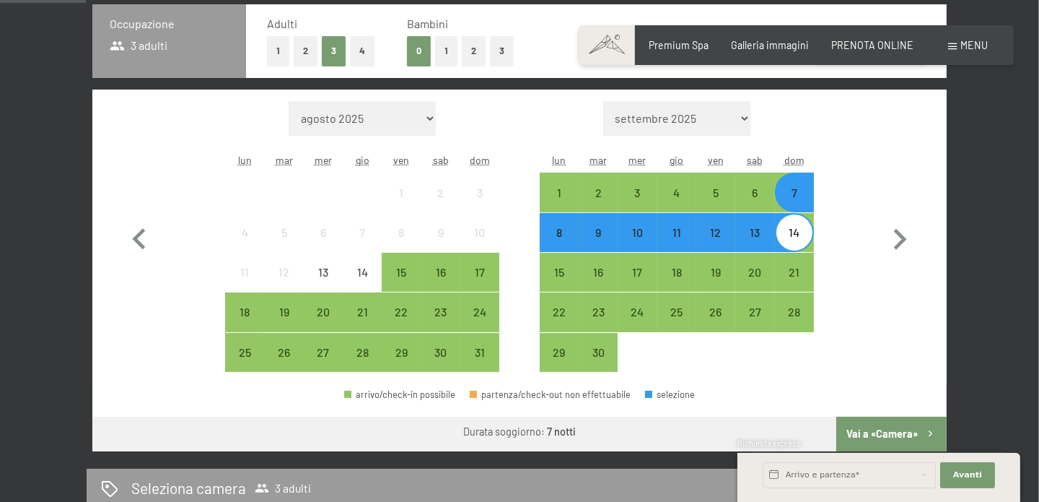
click at [879, 421] on button "Vai a «Camera»" at bounding box center [892, 433] width 110 height 35
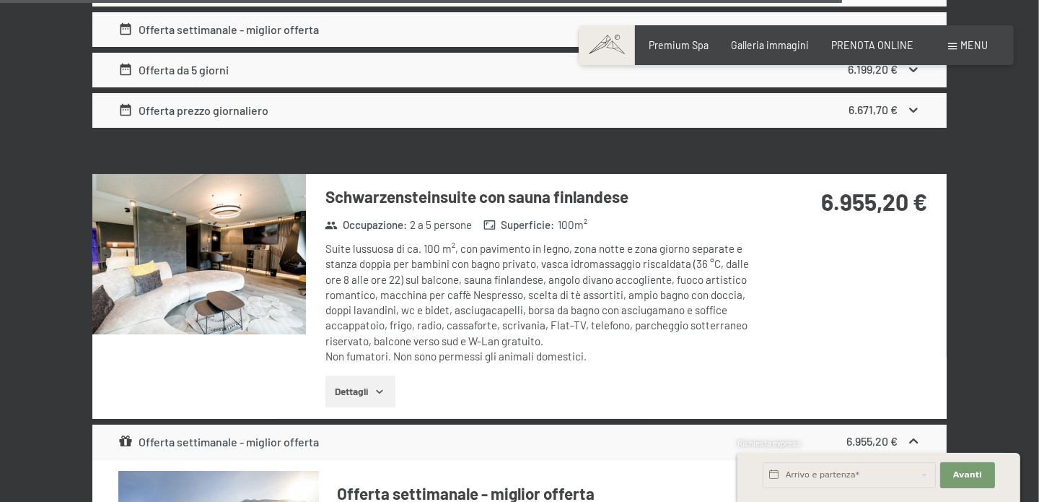
scroll to position [7026, 0]
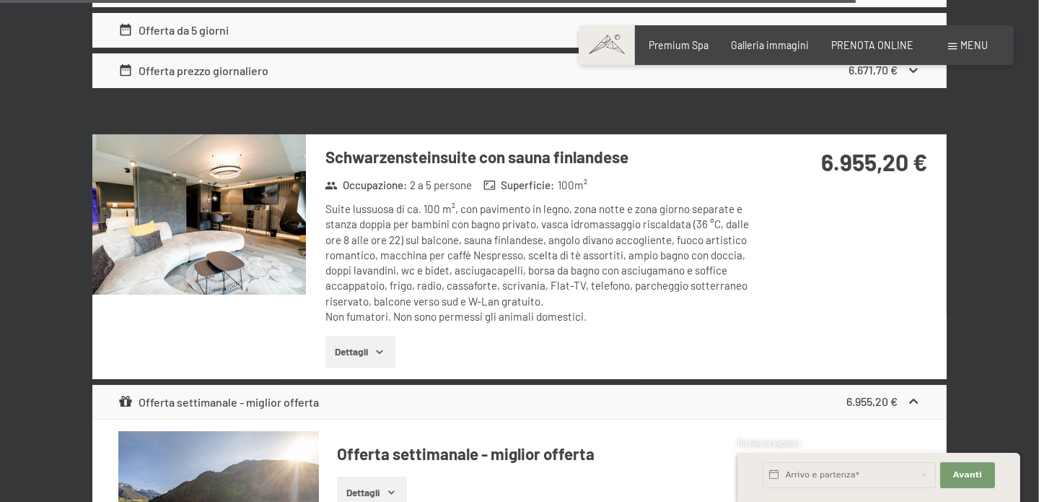
click at [165, 168] on img at bounding box center [199, 214] width 214 height 160
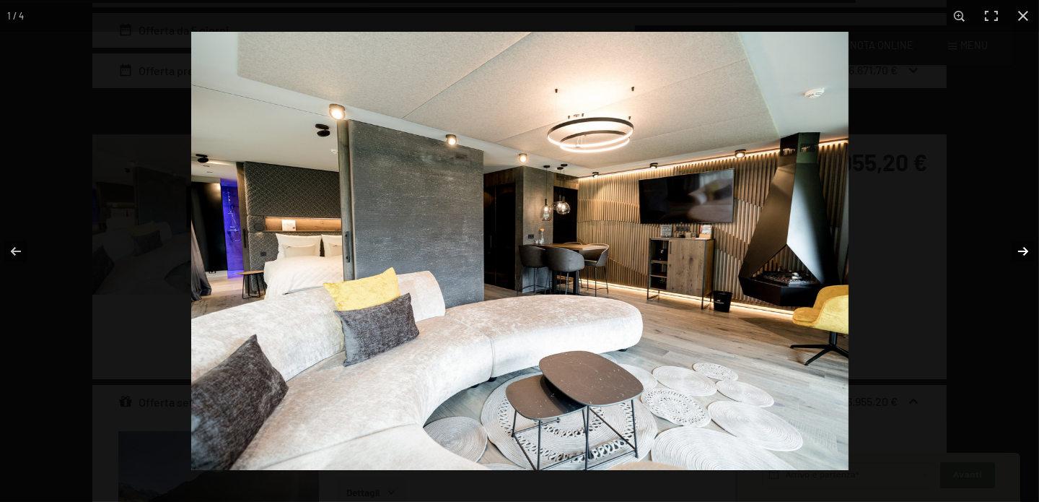
click at [1021, 249] on button "button" at bounding box center [1014, 251] width 51 height 72
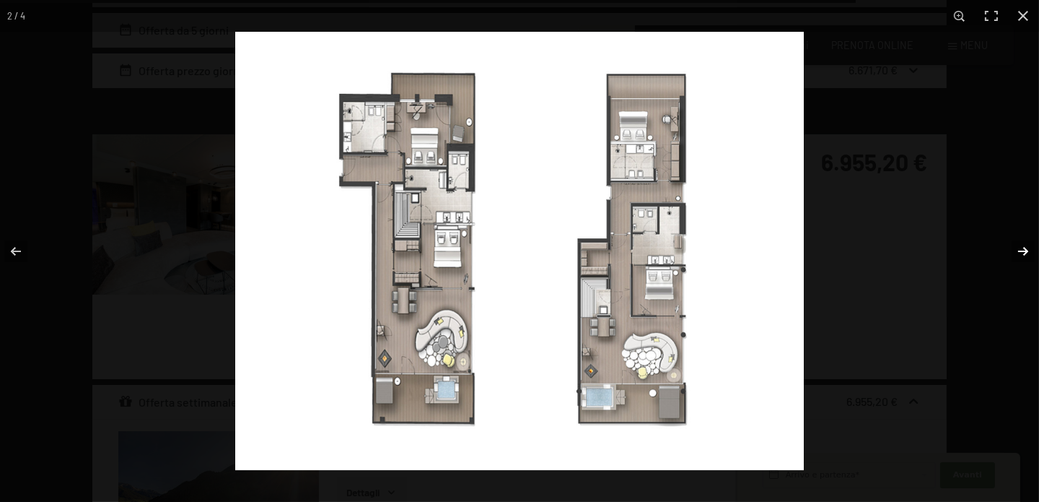
click at [1023, 245] on button "button" at bounding box center [1014, 251] width 51 height 72
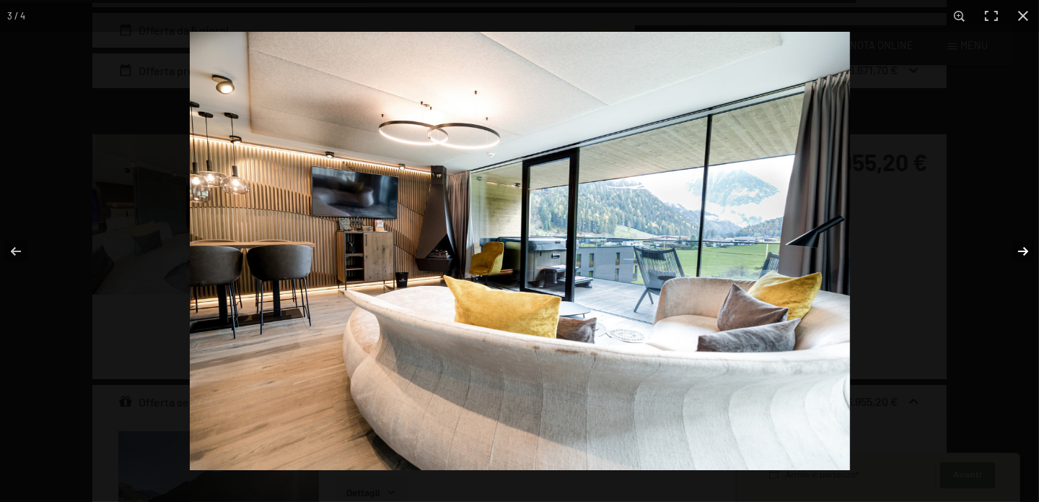
click at [1023, 245] on button "button" at bounding box center [1014, 251] width 51 height 72
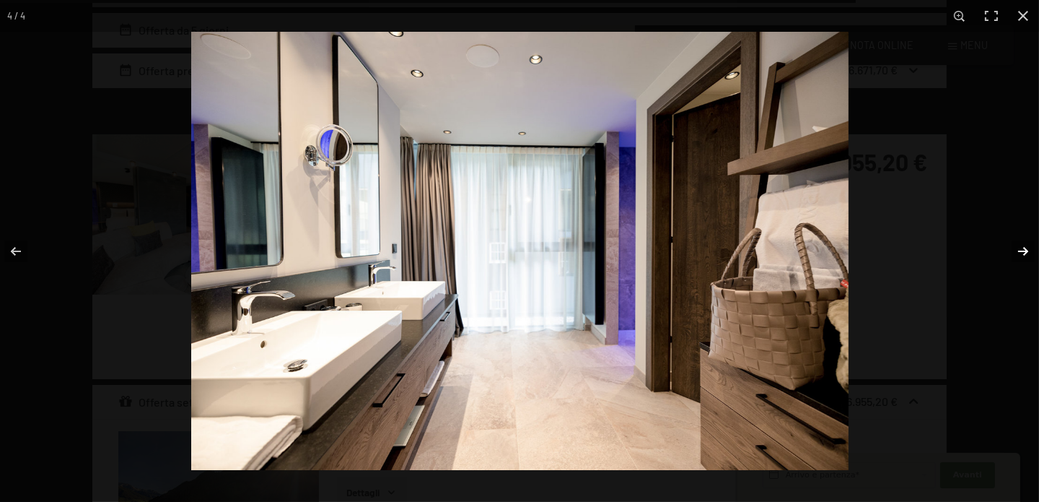
click at [1022, 244] on button "button" at bounding box center [1014, 251] width 51 height 72
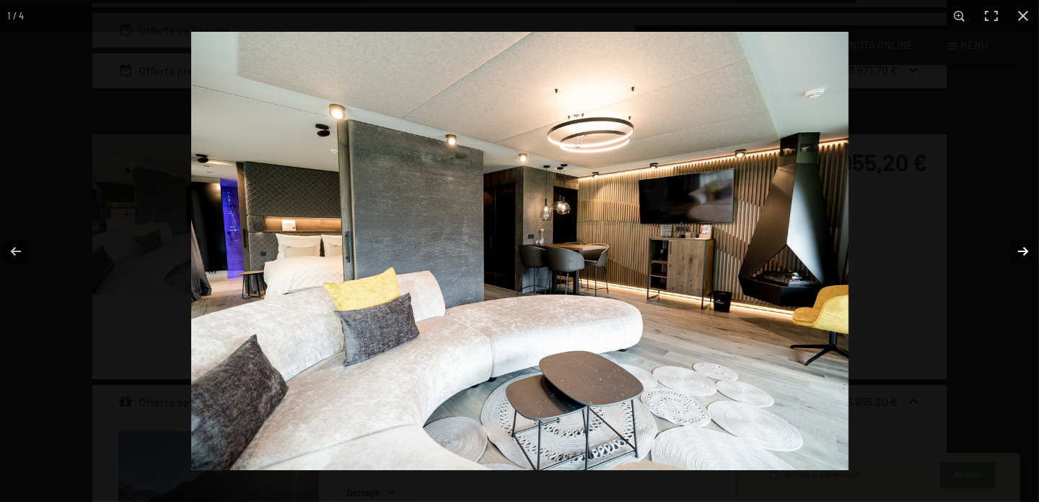
click at [1022, 244] on button "button" at bounding box center [1014, 251] width 51 height 72
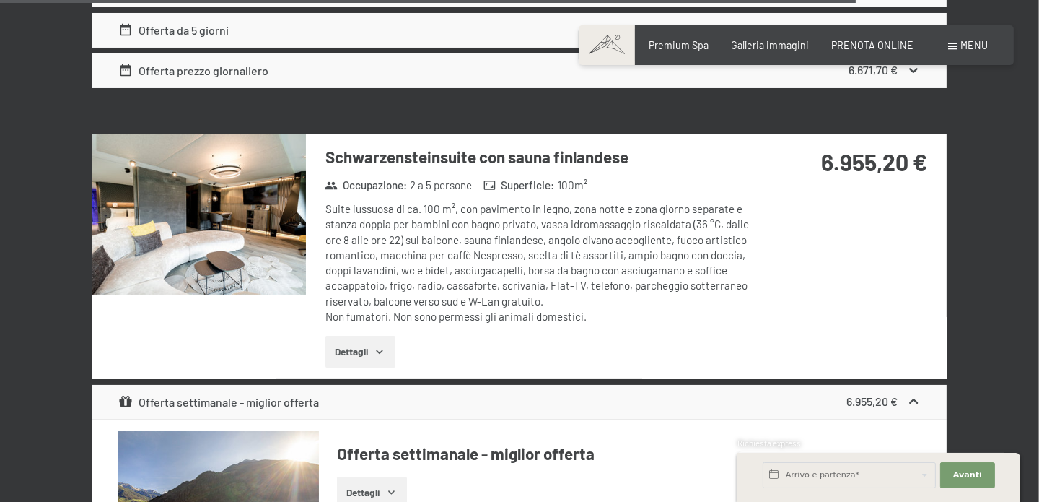
click at [0, 0] on button "button" at bounding box center [0, 0] width 0 height 0
